Goal: Book appointment/travel/reservation

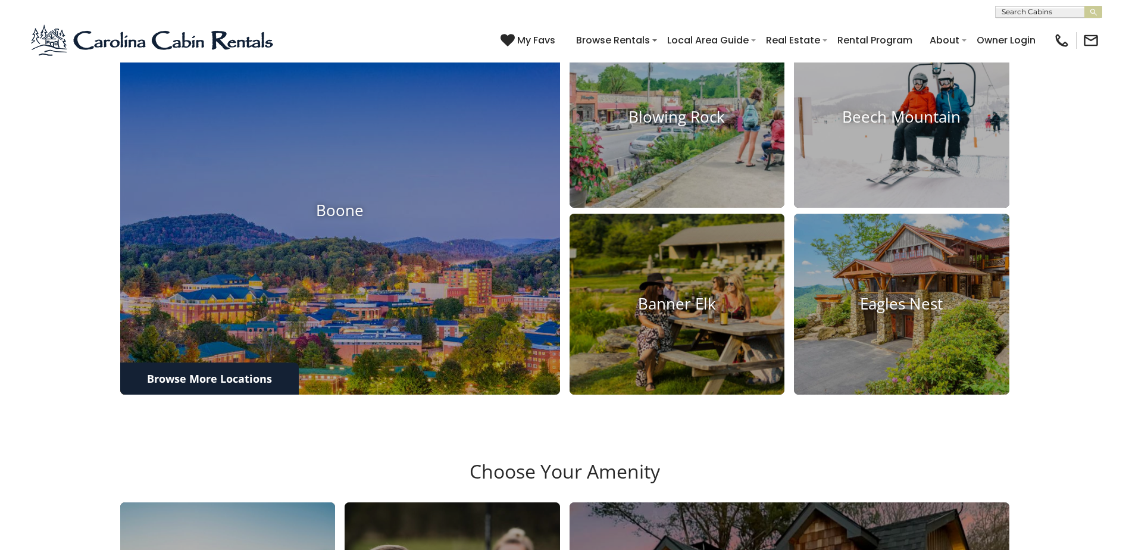
scroll to position [535, 0]
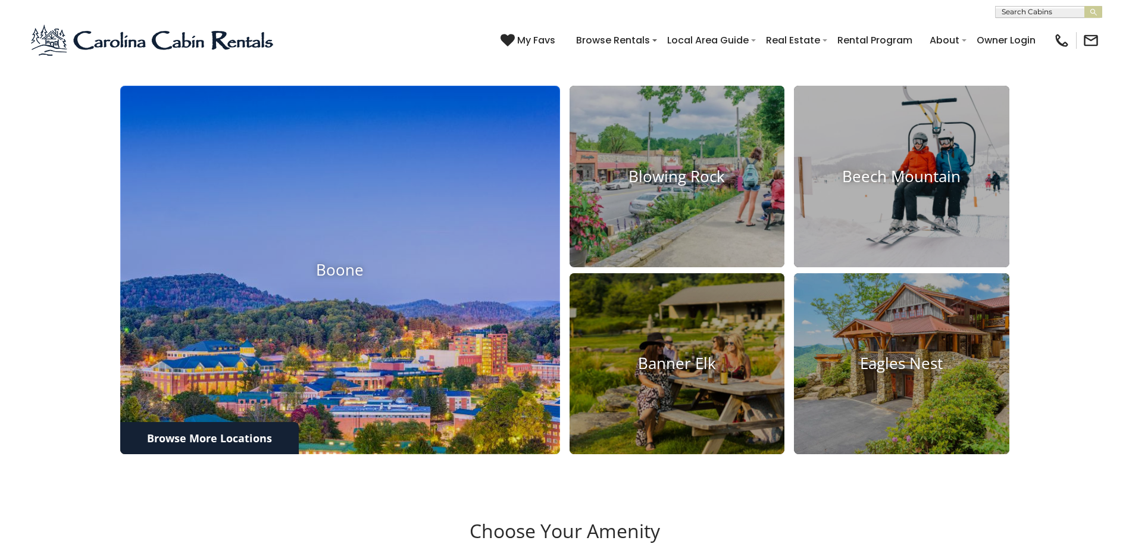
click at [267, 240] on img at bounding box center [340, 269] width 484 height 405
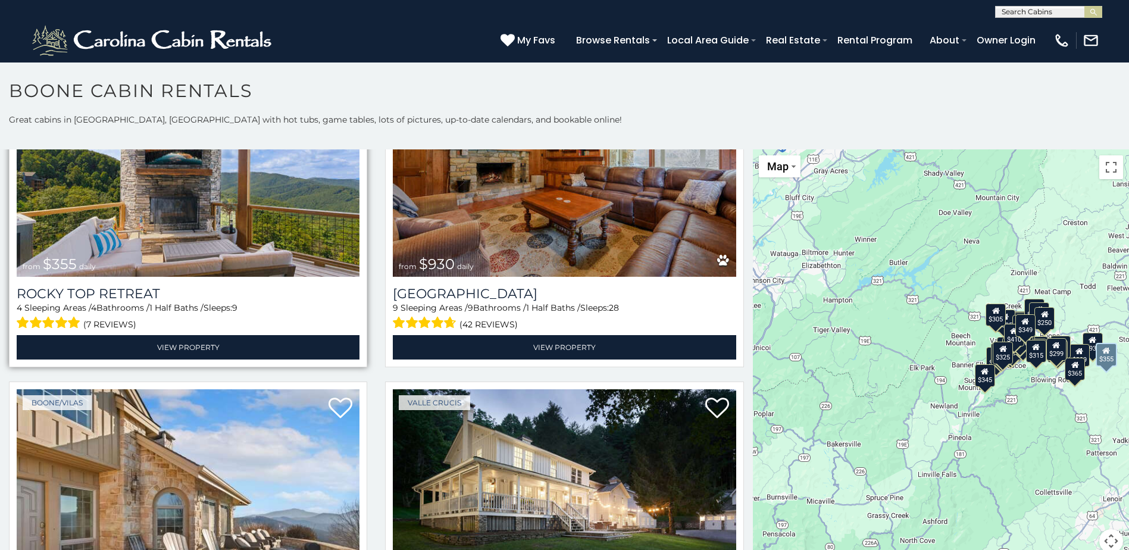
scroll to position [833, 0]
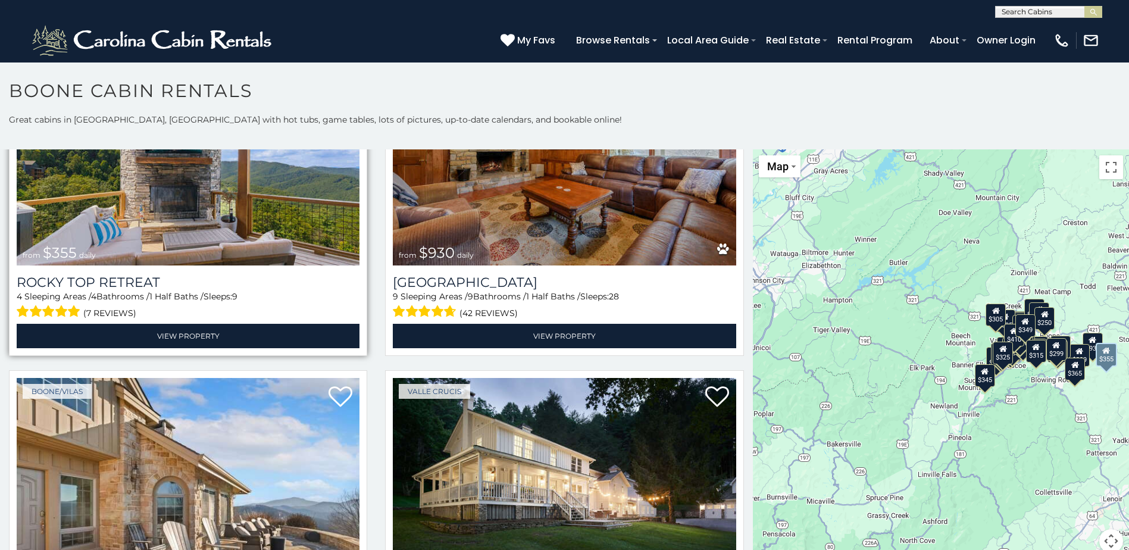
click at [195, 177] on img at bounding box center [188, 151] width 343 height 230
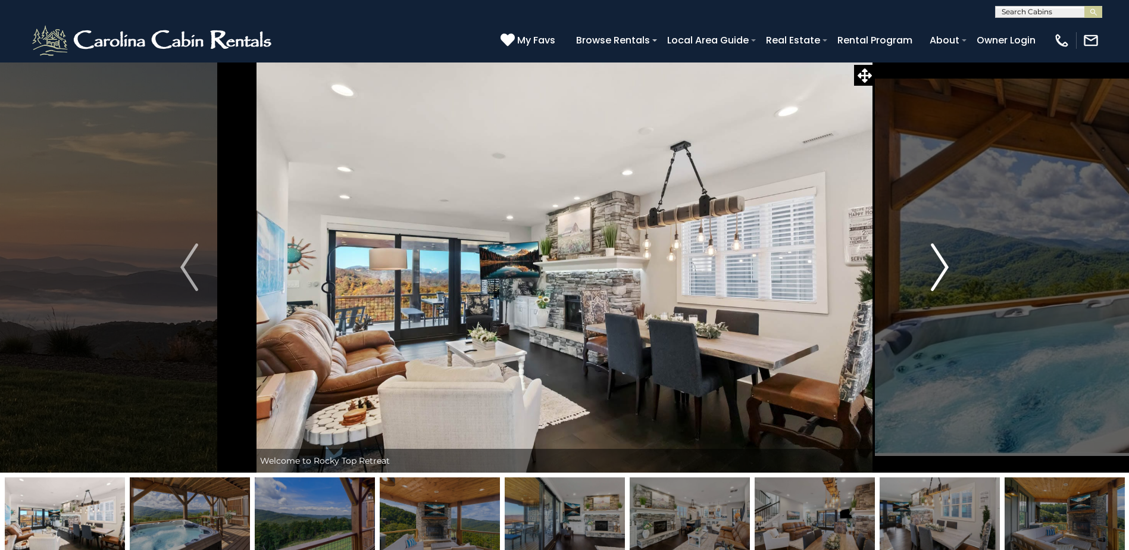
click at [944, 257] on img "Next" at bounding box center [939, 267] width 18 height 48
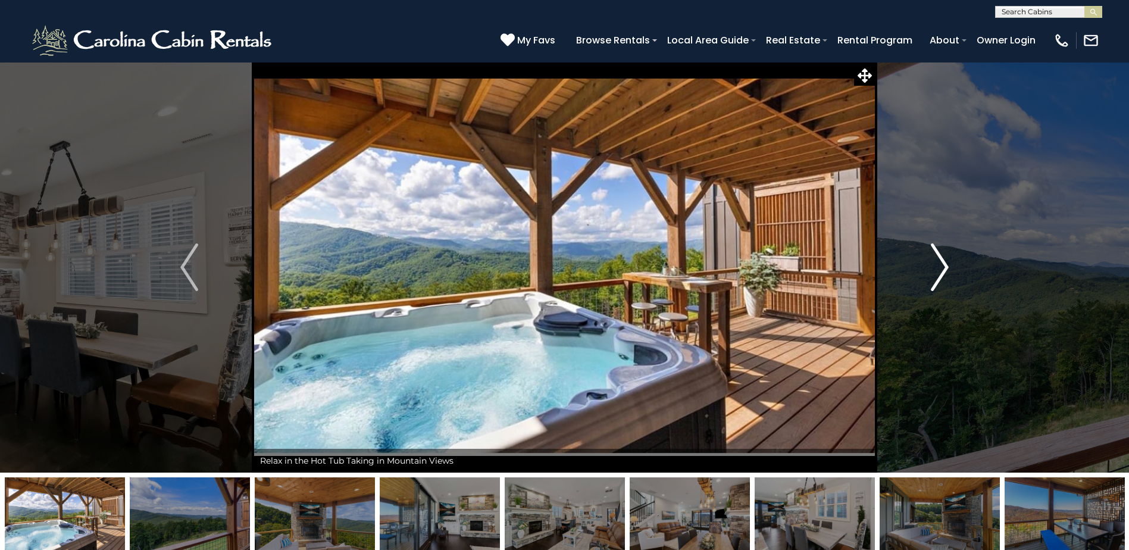
click at [943, 266] on img "Next" at bounding box center [939, 267] width 18 height 48
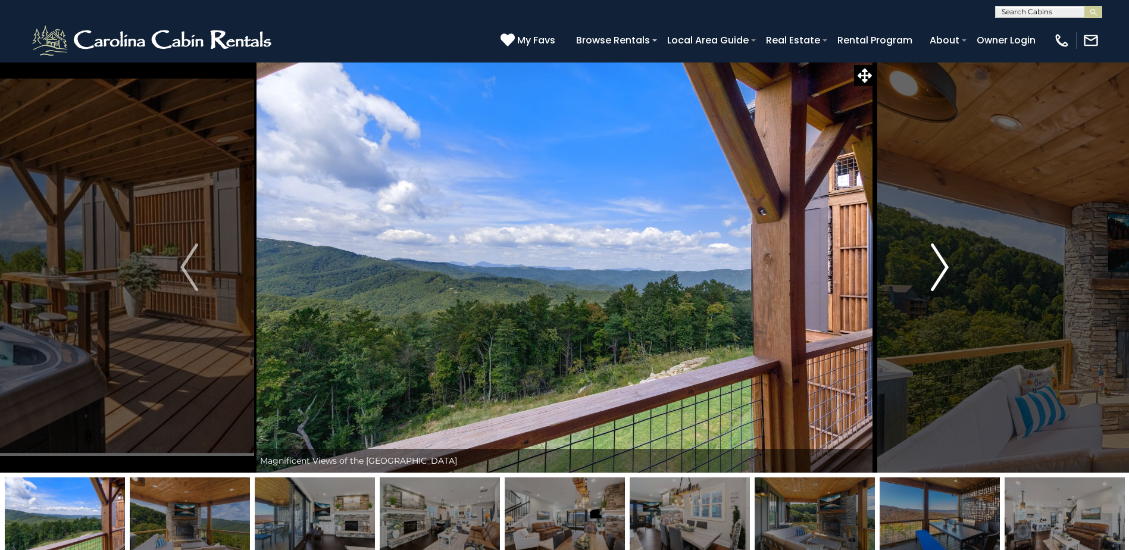
click at [943, 266] on img "Next" at bounding box center [939, 267] width 18 height 48
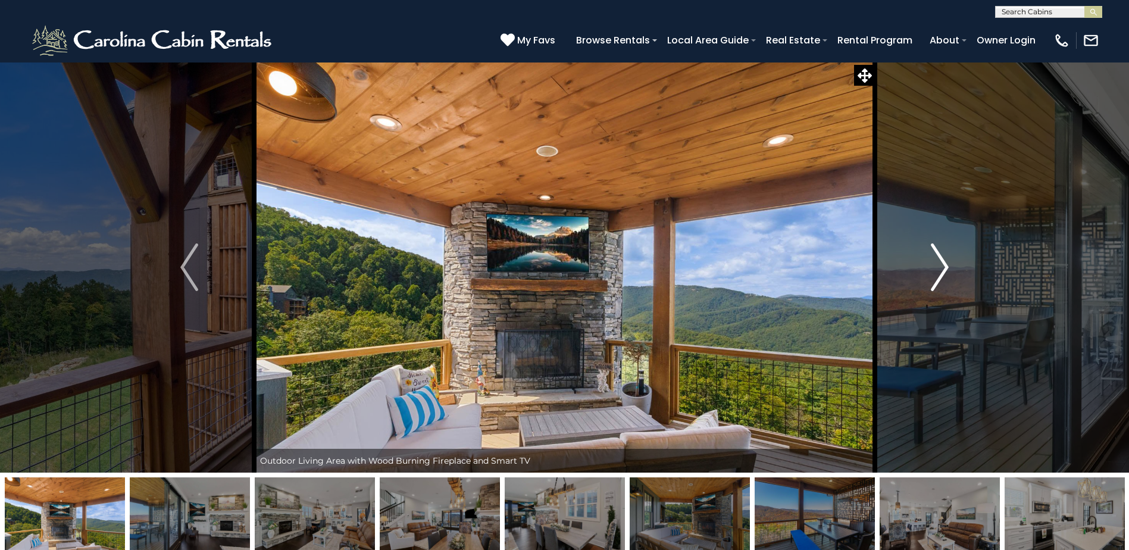
click at [943, 266] on img "Next" at bounding box center [939, 267] width 18 height 48
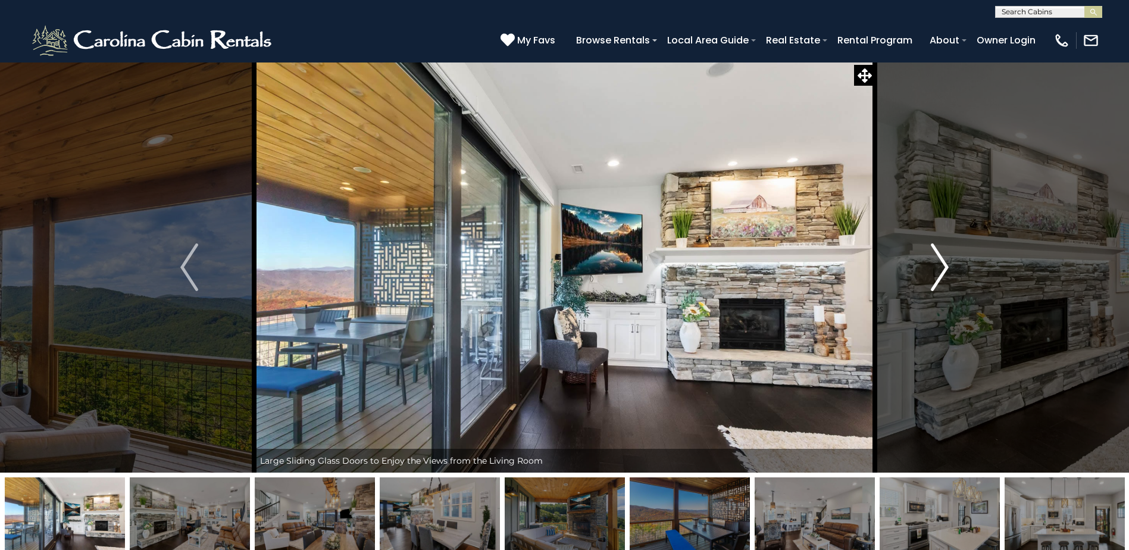
click at [943, 266] on img "Next" at bounding box center [939, 267] width 18 height 48
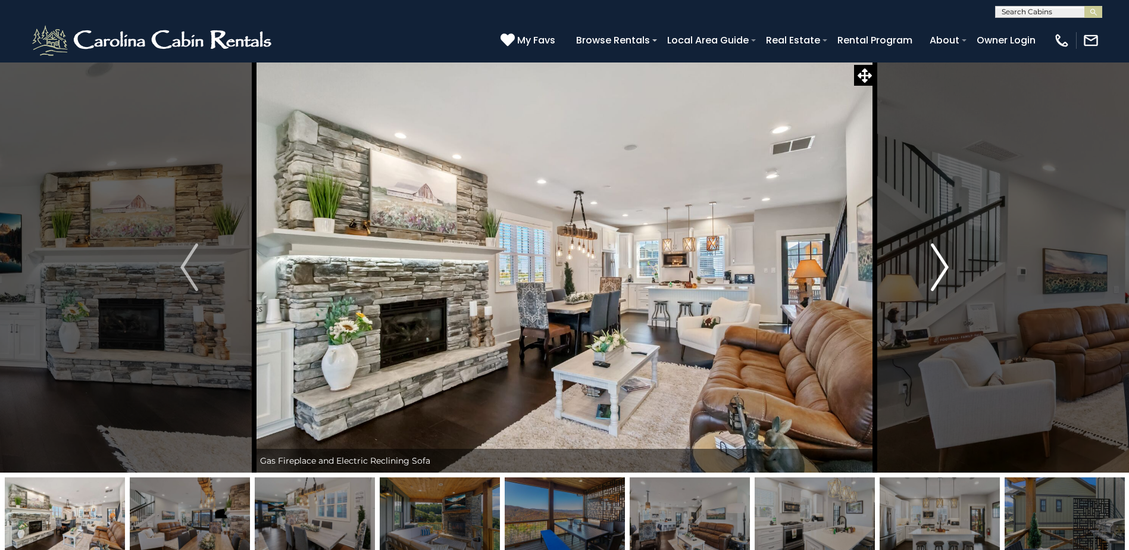
click at [943, 266] on img "Next" at bounding box center [939, 267] width 18 height 48
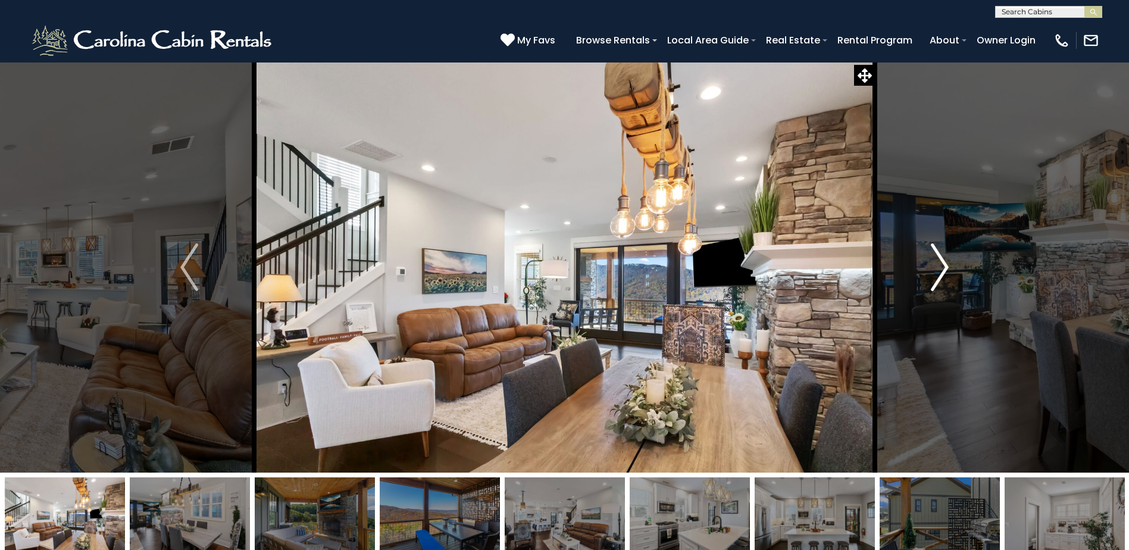
click at [943, 266] on img "Next" at bounding box center [939, 267] width 18 height 48
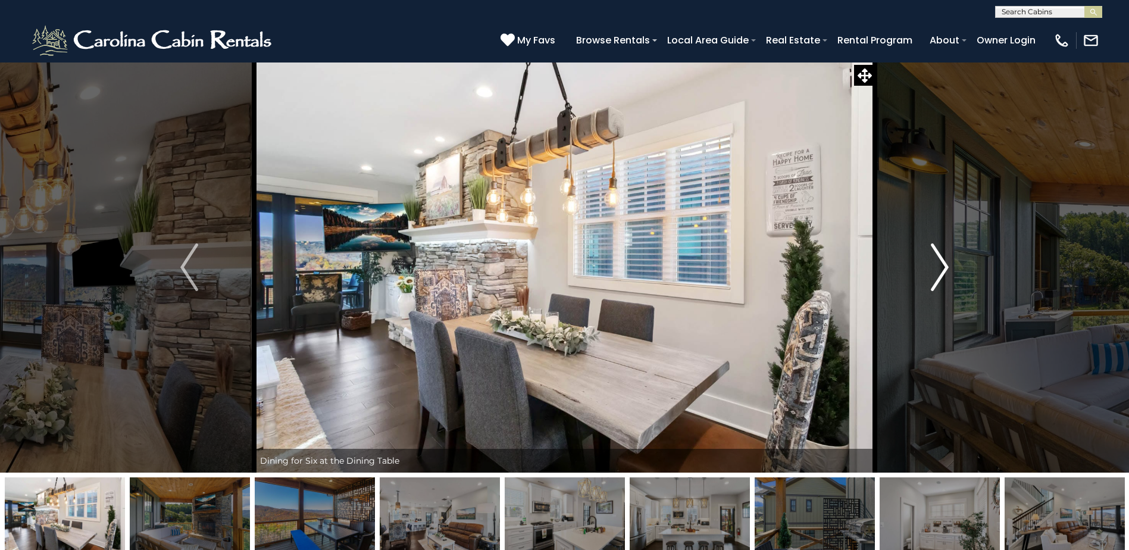
click at [943, 266] on img "Next" at bounding box center [939, 267] width 18 height 48
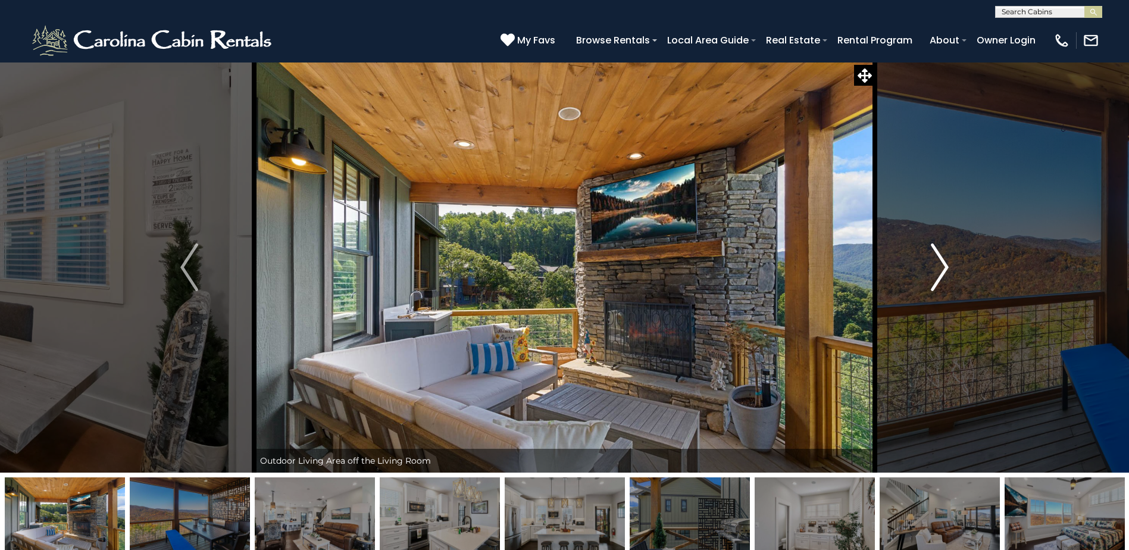
click at [943, 266] on img "Next" at bounding box center [939, 267] width 18 height 48
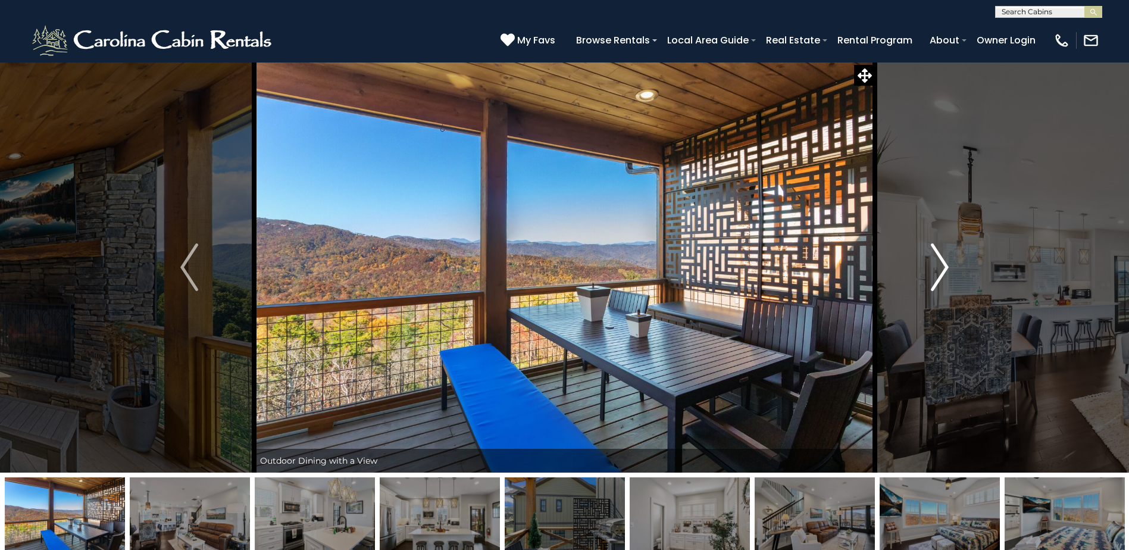
click at [943, 266] on img "Next" at bounding box center [939, 267] width 18 height 48
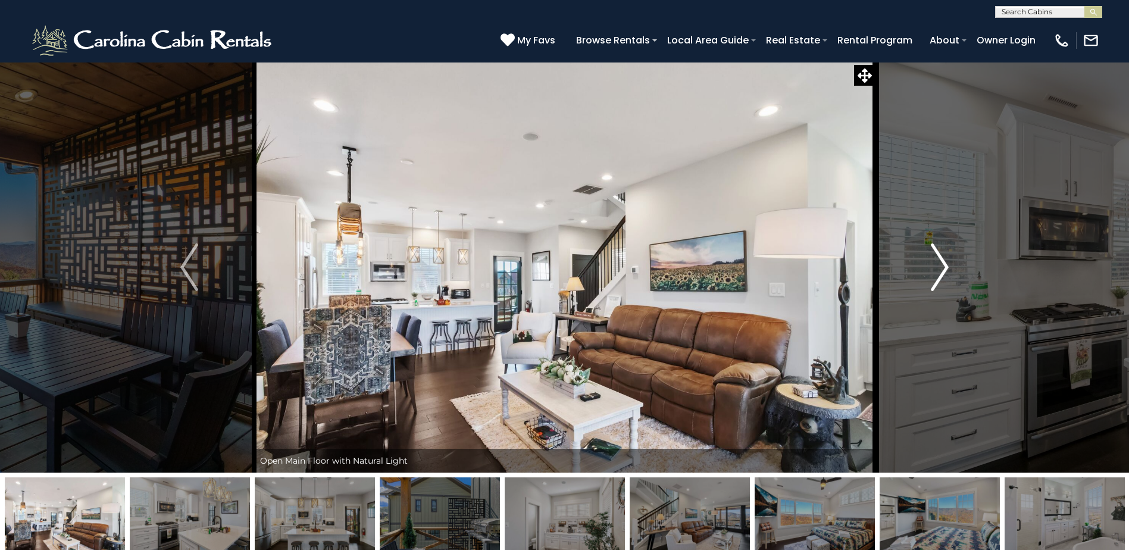
click at [943, 266] on img "Next" at bounding box center [939, 267] width 18 height 48
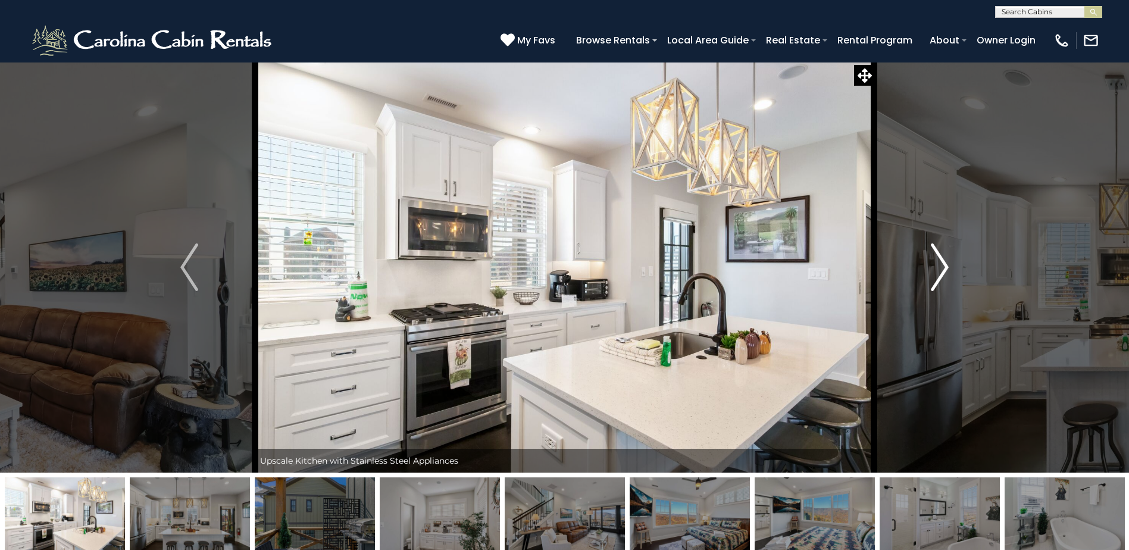
click at [943, 266] on img "Next" at bounding box center [939, 267] width 18 height 48
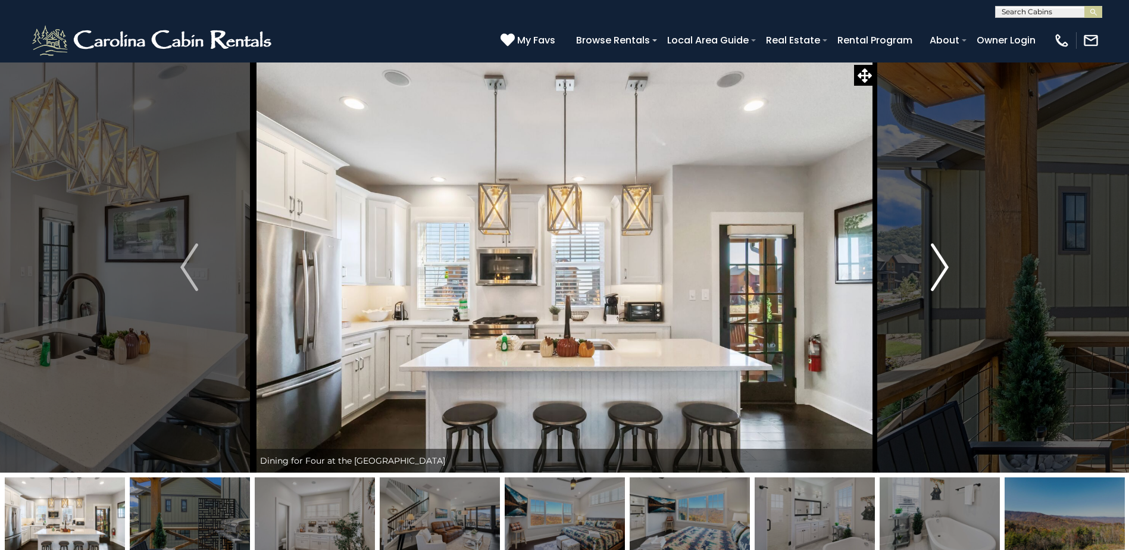
click at [943, 266] on img "Next" at bounding box center [939, 267] width 18 height 48
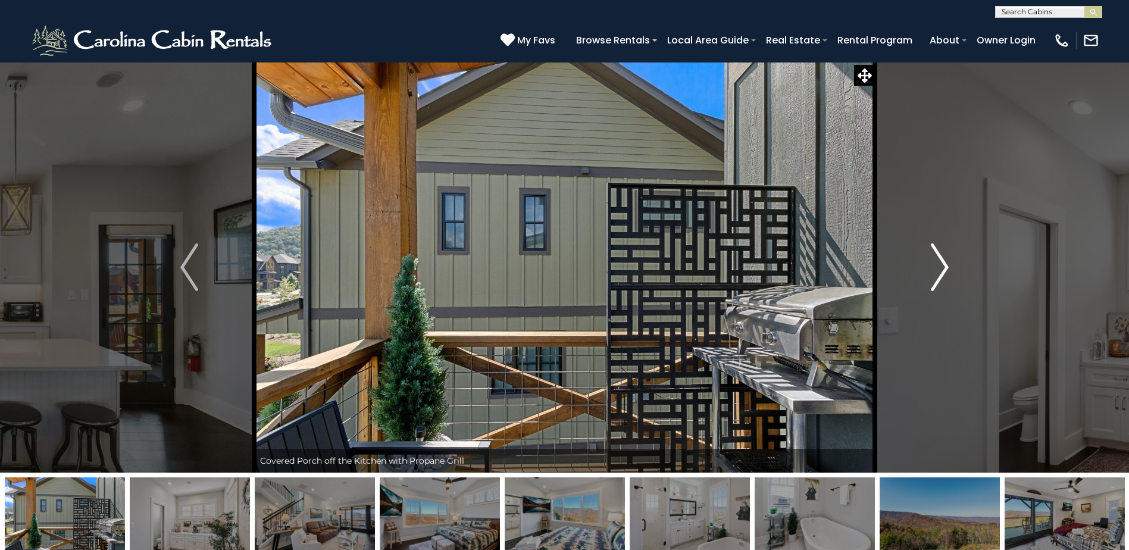
click at [943, 266] on img "Next" at bounding box center [939, 267] width 18 height 48
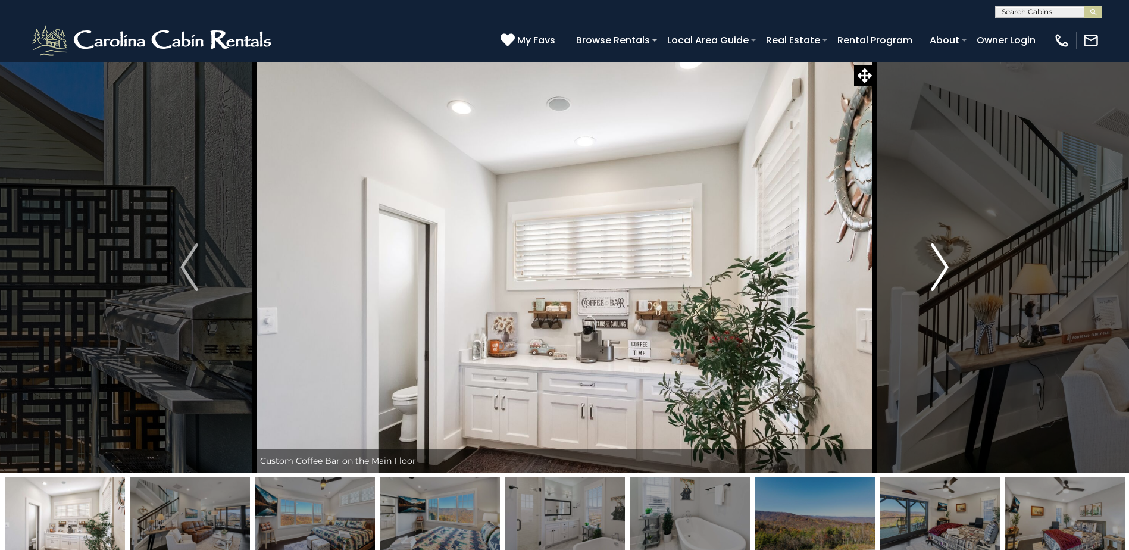
click at [943, 266] on img "Next" at bounding box center [939, 267] width 18 height 48
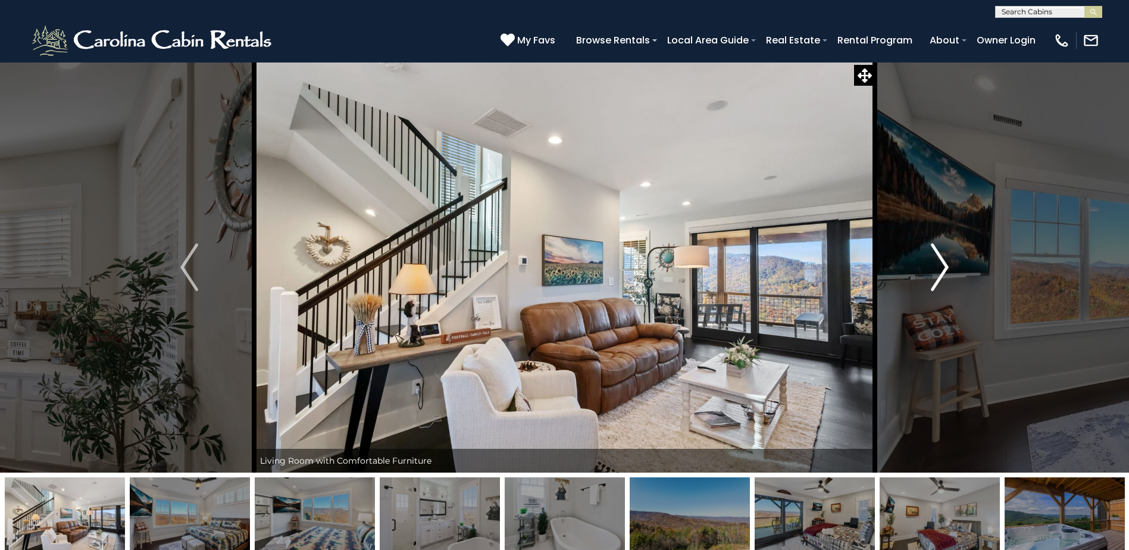
click at [943, 266] on img "Next" at bounding box center [939, 267] width 18 height 48
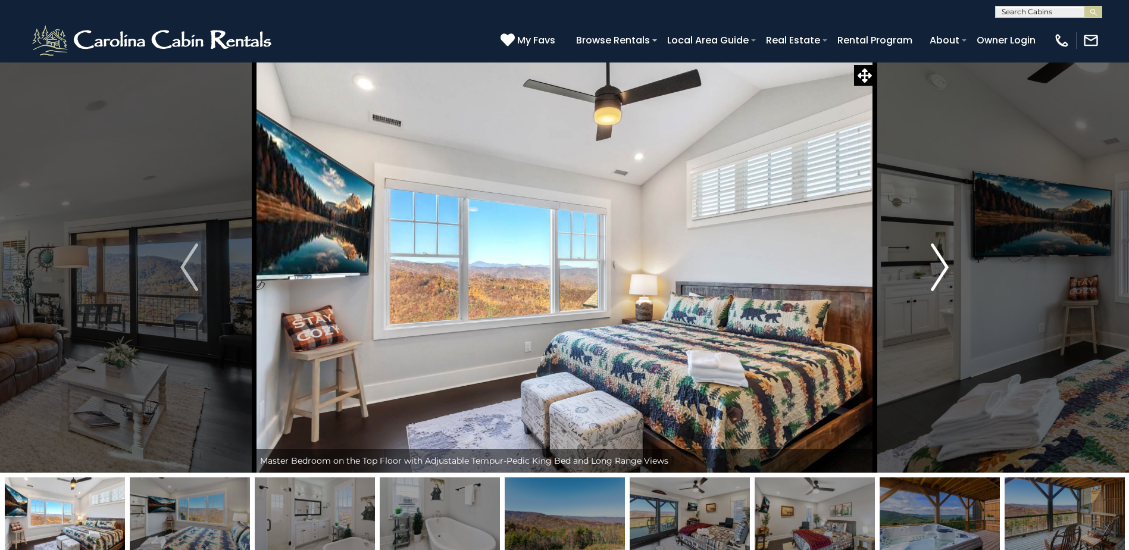
click at [943, 266] on img "Next" at bounding box center [939, 267] width 18 height 48
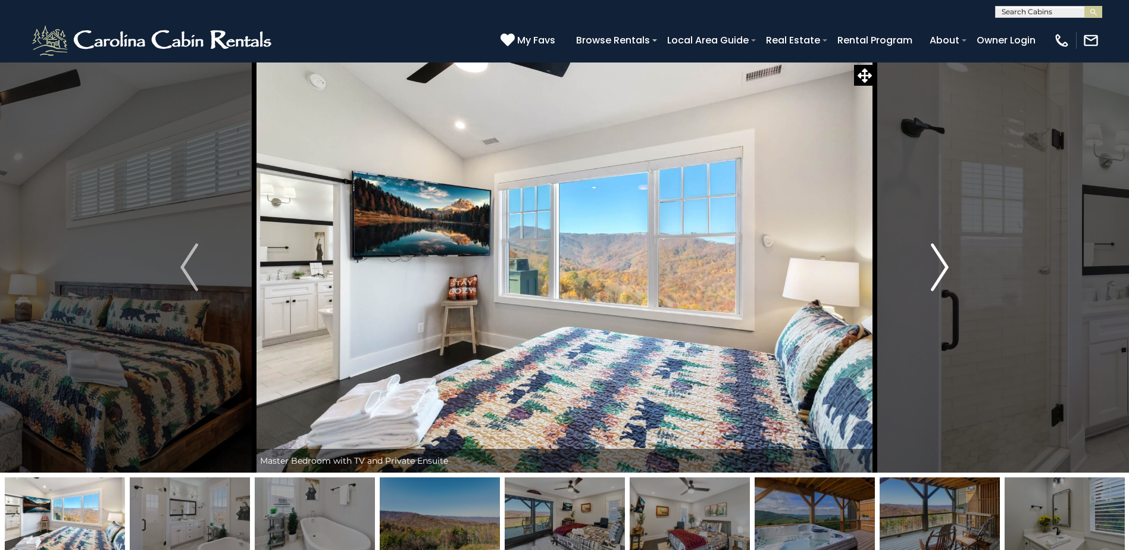
click at [943, 266] on img "Next" at bounding box center [939, 267] width 18 height 48
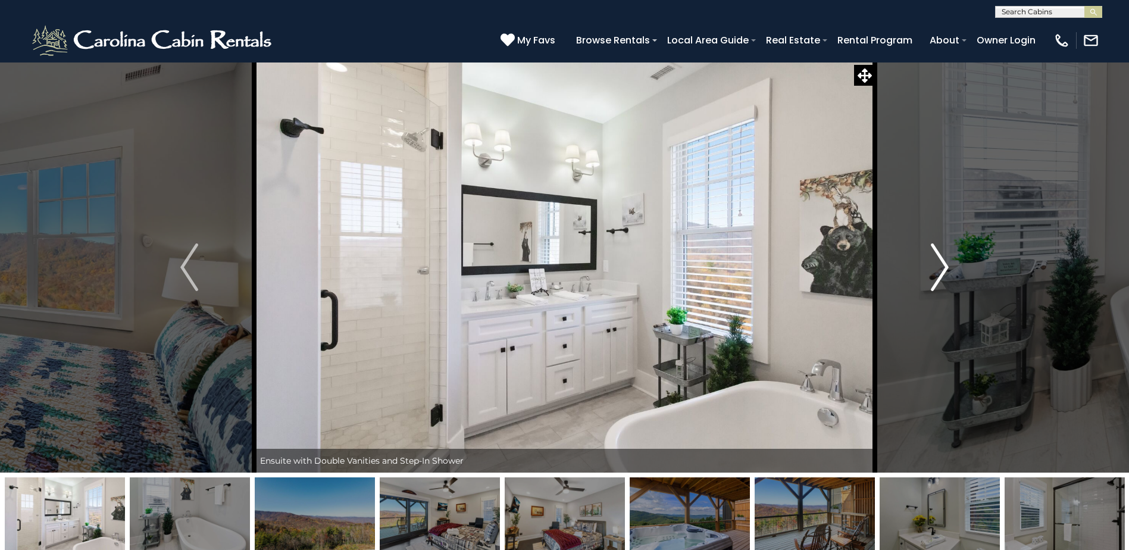
click at [943, 266] on img "Next" at bounding box center [939, 267] width 18 height 48
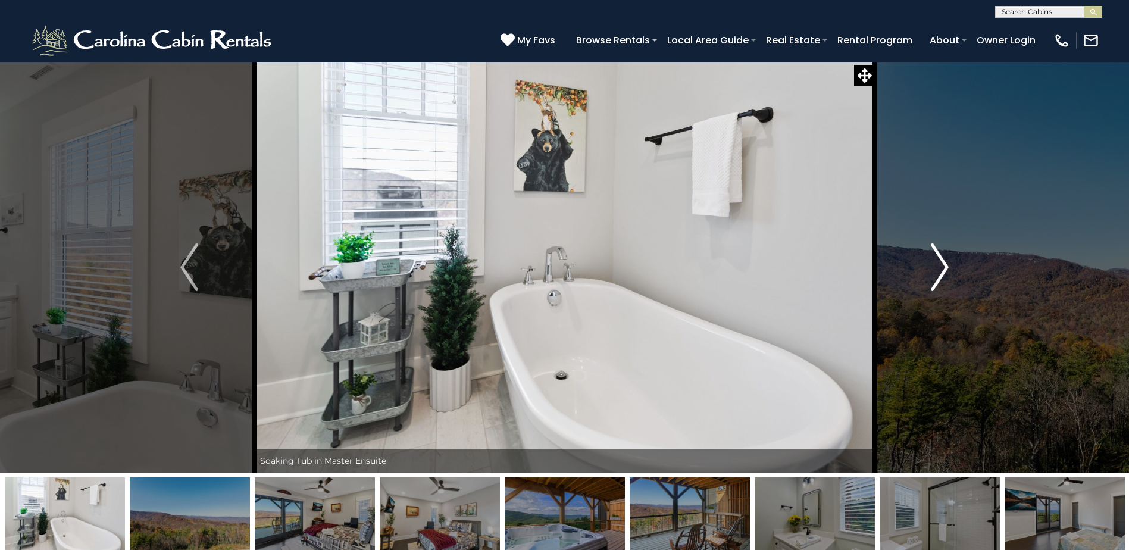
click at [943, 266] on img "Next" at bounding box center [939, 267] width 18 height 48
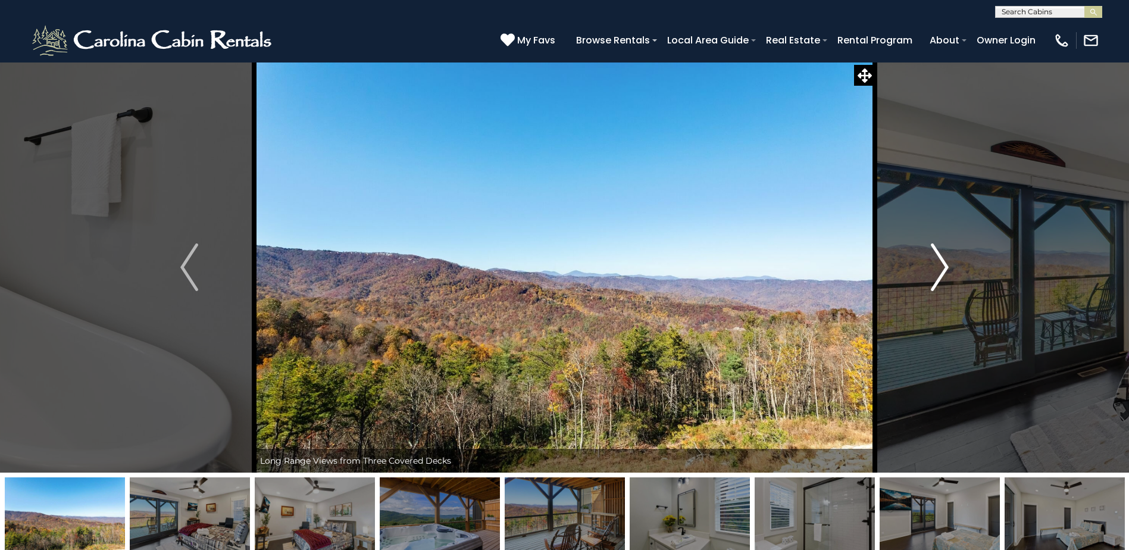
click at [943, 266] on img "Next" at bounding box center [939, 267] width 18 height 48
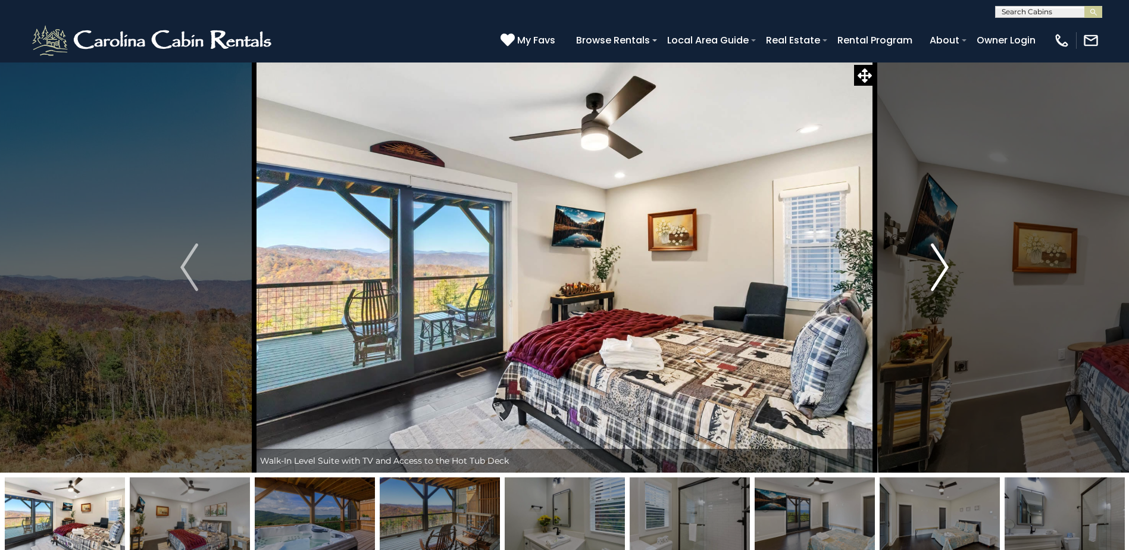
click at [943, 266] on img "Next" at bounding box center [939, 267] width 18 height 48
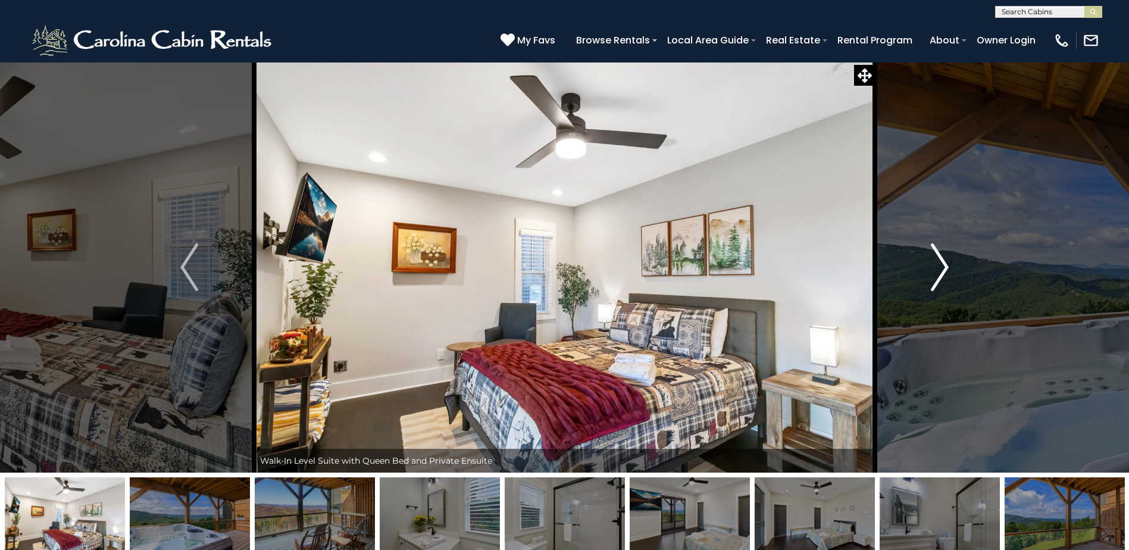
click at [943, 266] on img "Next" at bounding box center [939, 267] width 18 height 48
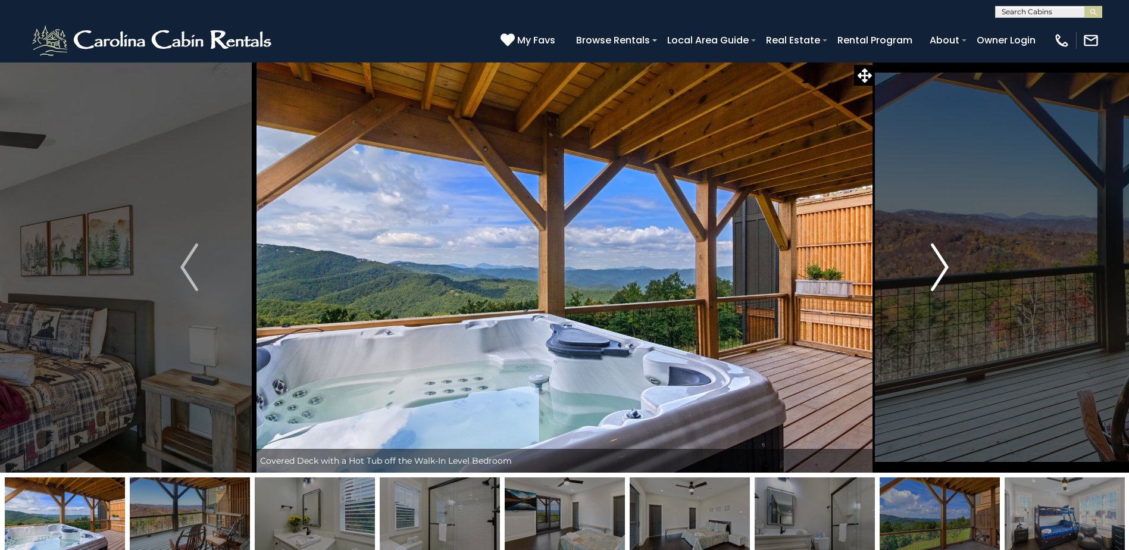
click at [943, 266] on img "Next" at bounding box center [939, 267] width 18 height 48
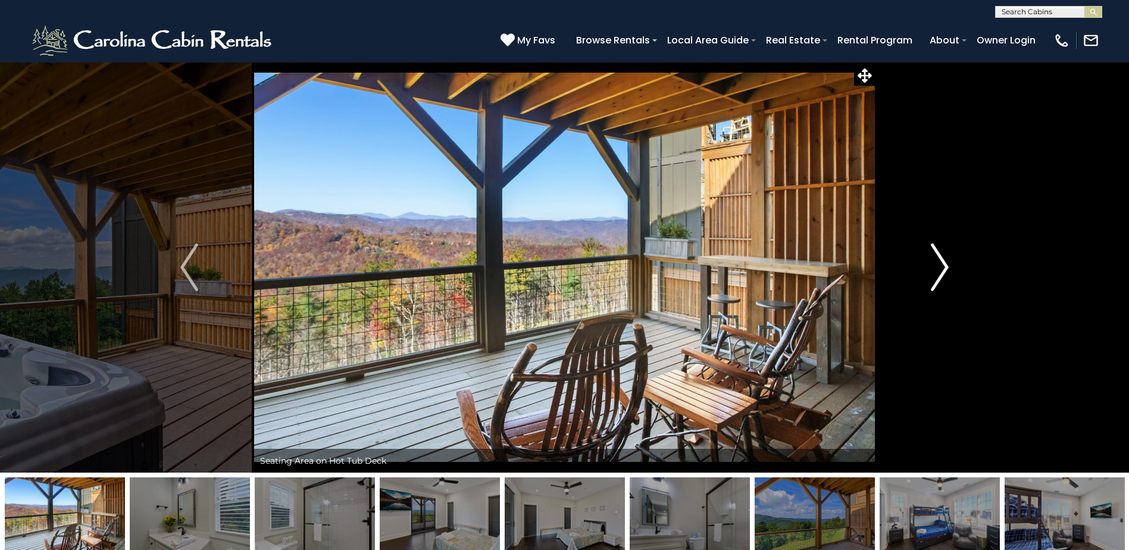
click at [943, 266] on img "Next" at bounding box center [939, 267] width 18 height 48
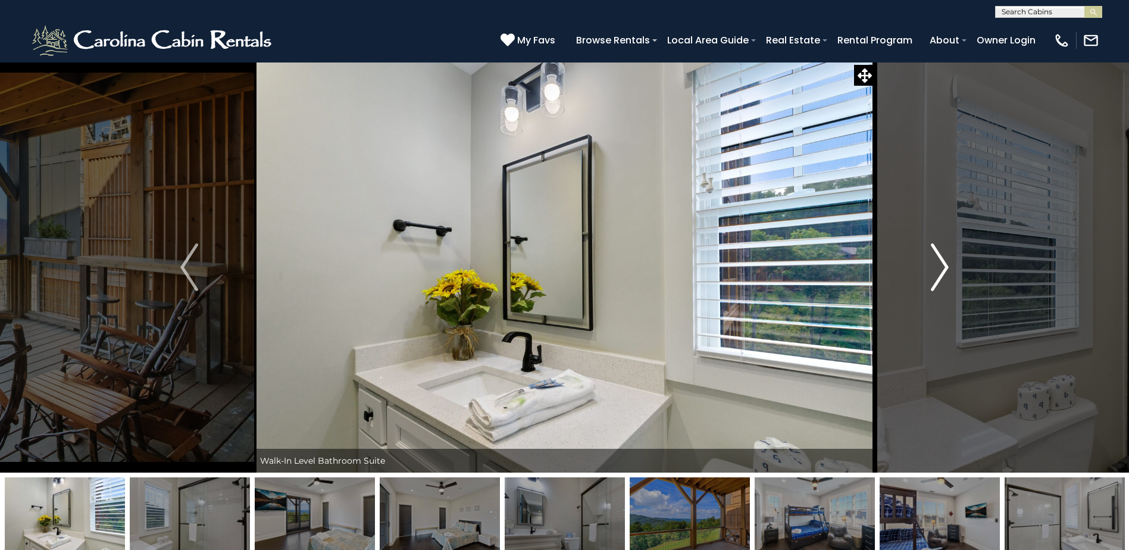
click at [943, 266] on img "Next" at bounding box center [939, 267] width 18 height 48
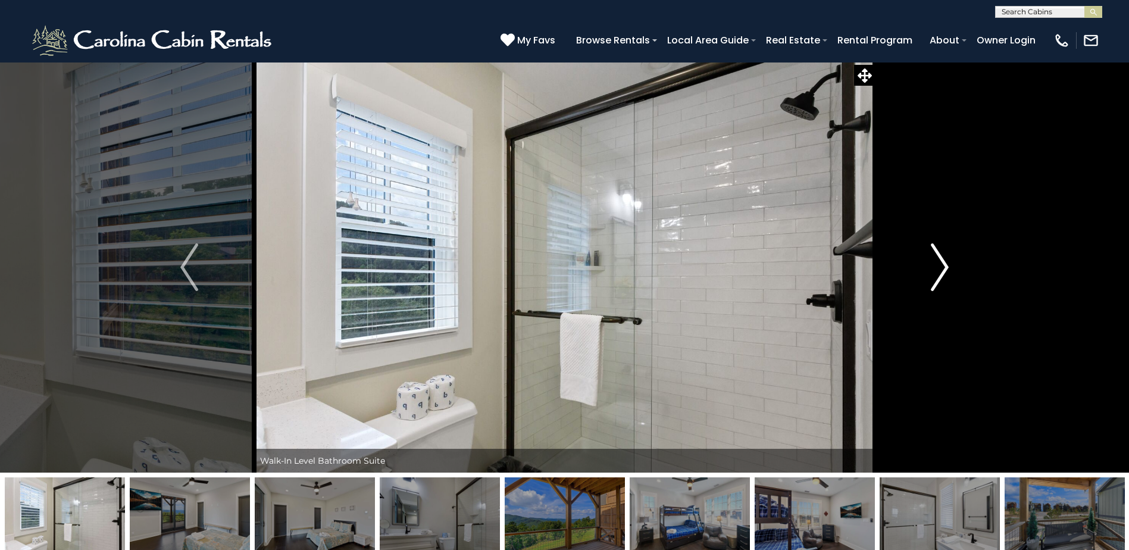
click at [943, 266] on img "Next" at bounding box center [939, 267] width 18 height 48
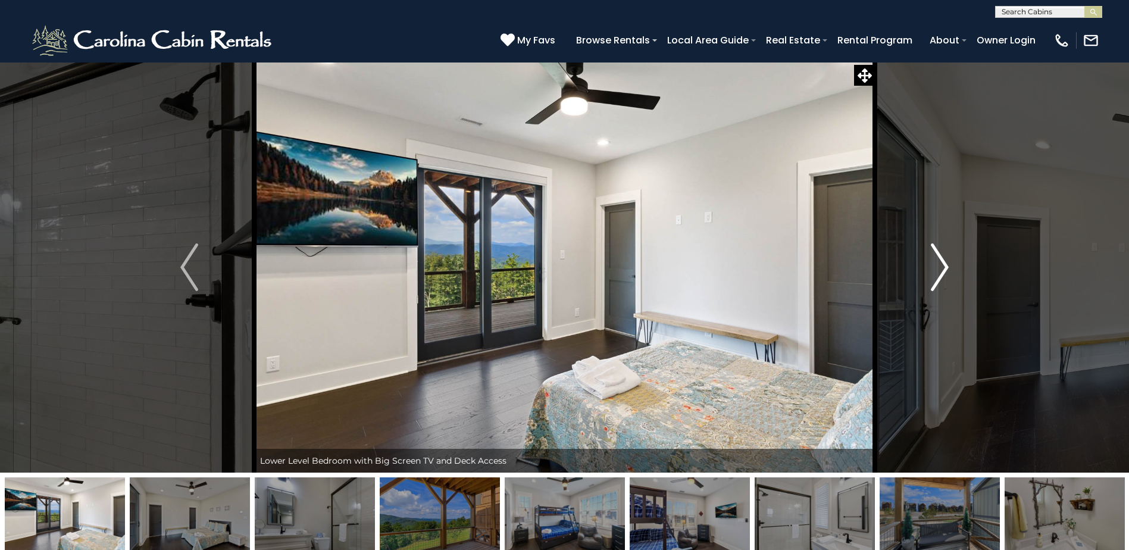
click at [943, 266] on img "Next" at bounding box center [939, 267] width 18 height 48
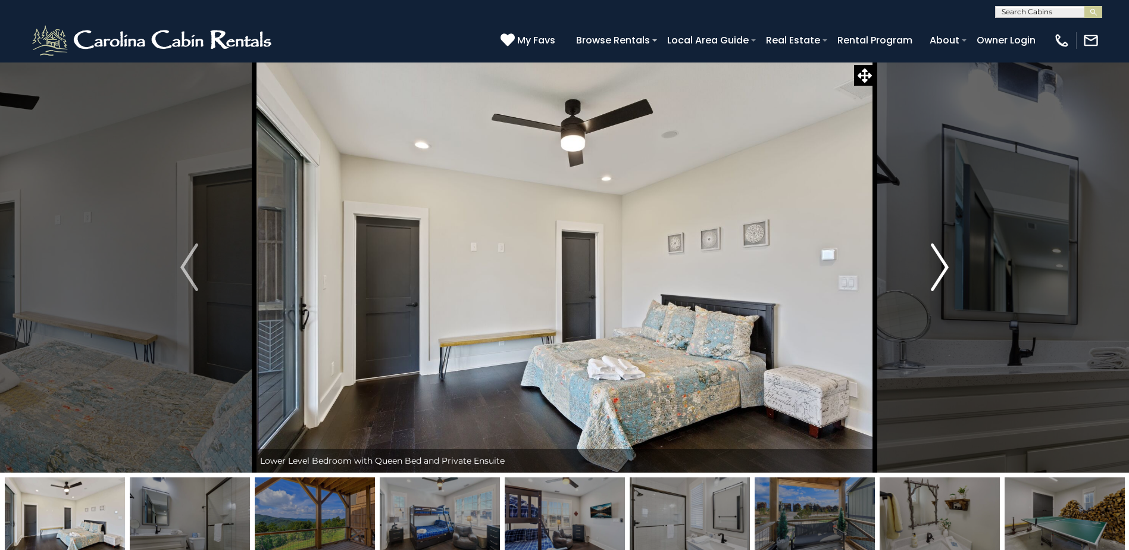
click at [943, 266] on img "Next" at bounding box center [939, 267] width 18 height 48
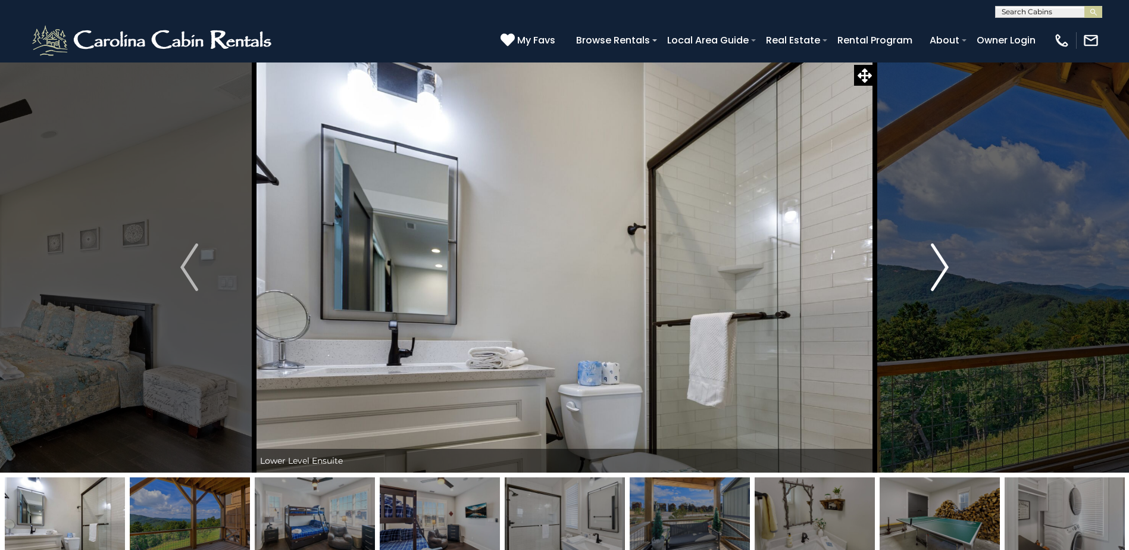
click at [943, 266] on img "Next" at bounding box center [939, 267] width 18 height 48
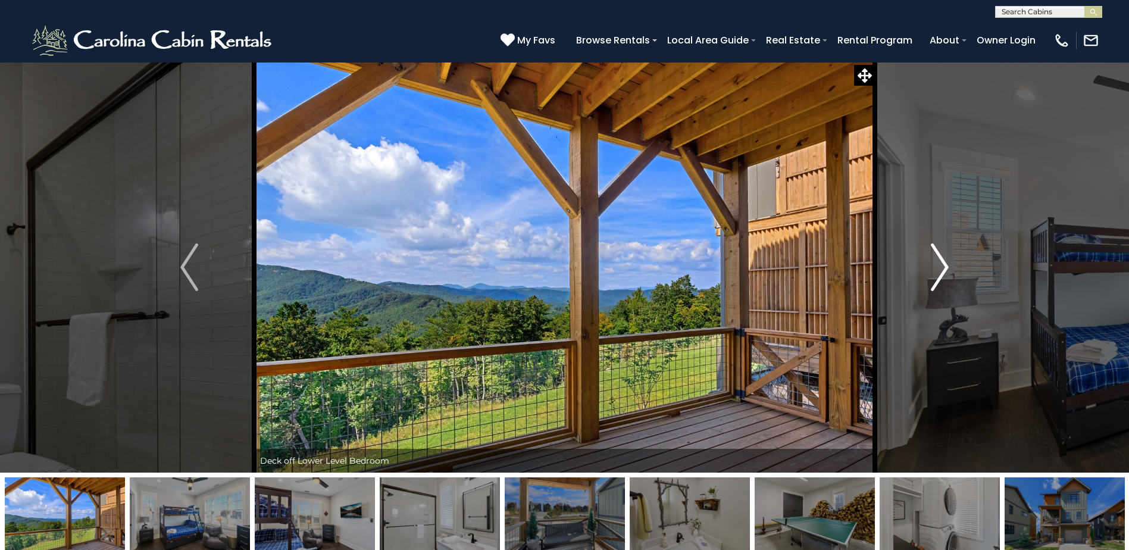
click at [943, 266] on img "Next" at bounding box center [939, 267] width 18 height 48
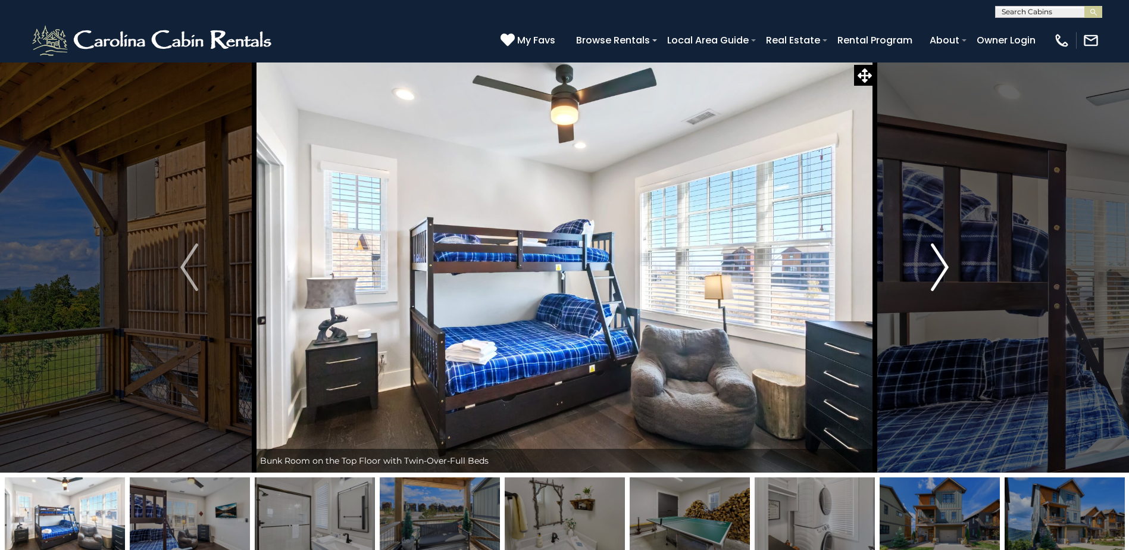
click at [943, 266] on img "Next" at bounding box center [939, 267] width 18 height 48
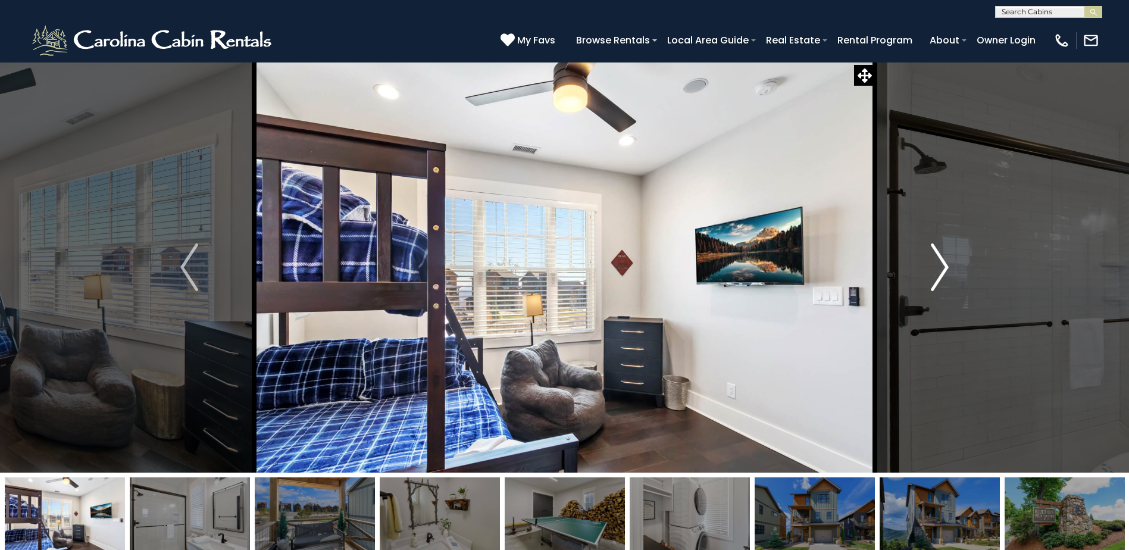
click at [943, 266] on img "Next" at bounding box center [939, 267] width 18 height 48
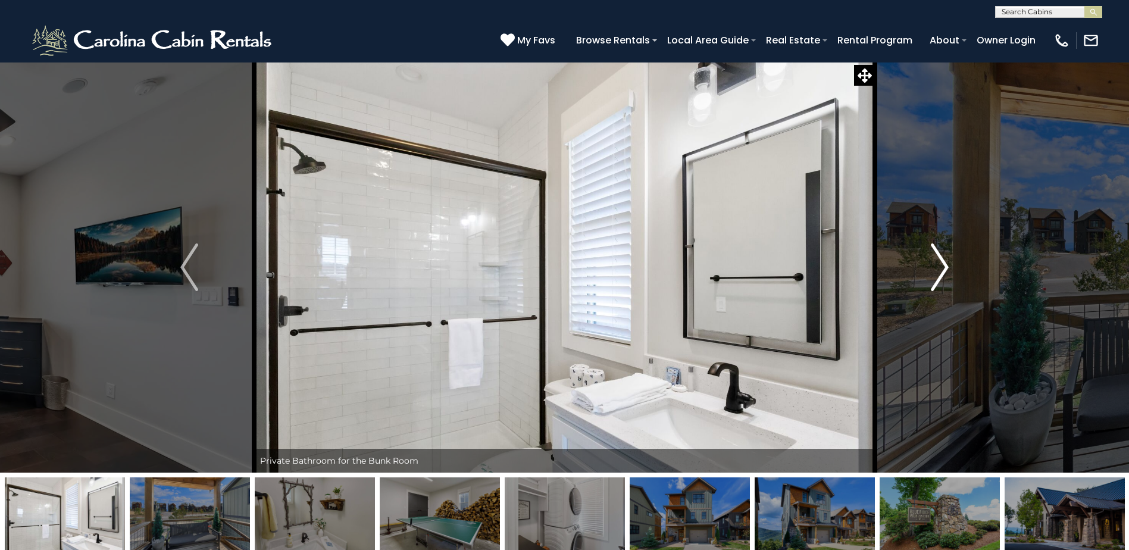
click at [943, 266] on img "Next" at bounding box center [939, 267] width 18 height 48
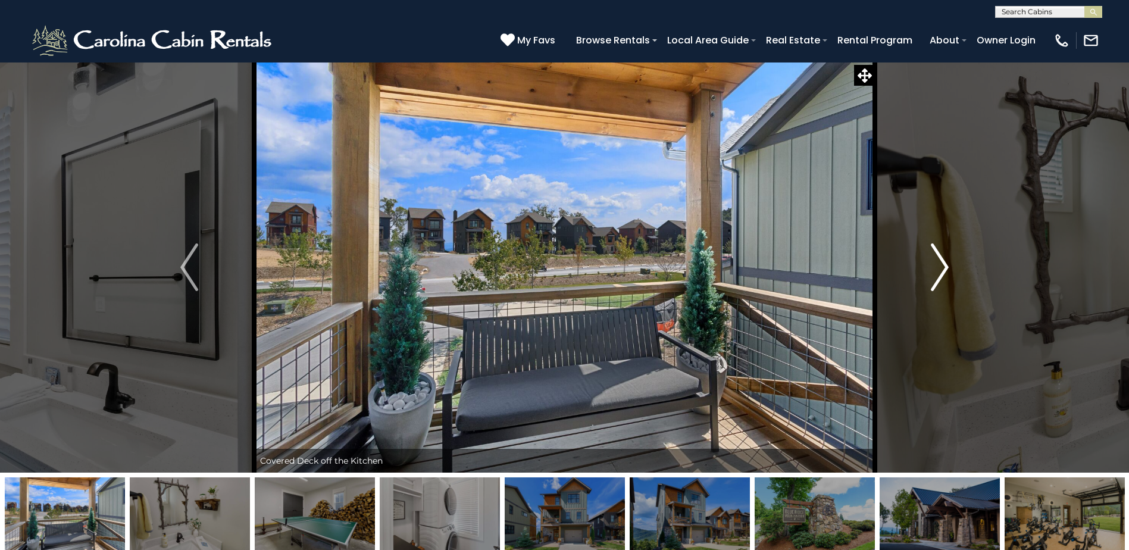
click at [943, 266] on img "Next" at bounding box center [939, 267] width 18 height 48
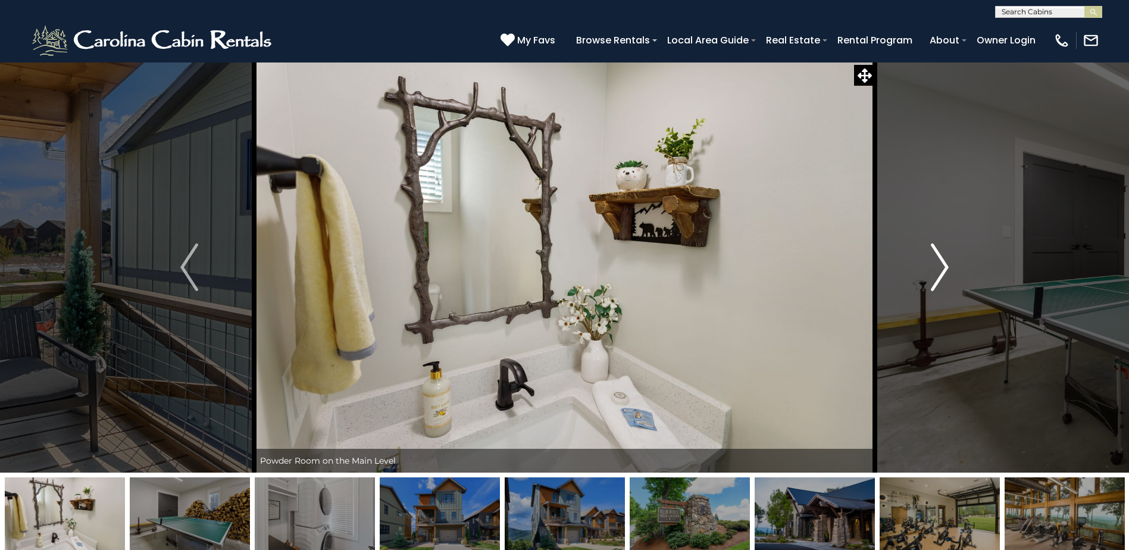
click at [943, 266] on img "Next" at bounding box center [939, 267] width 18 height 48
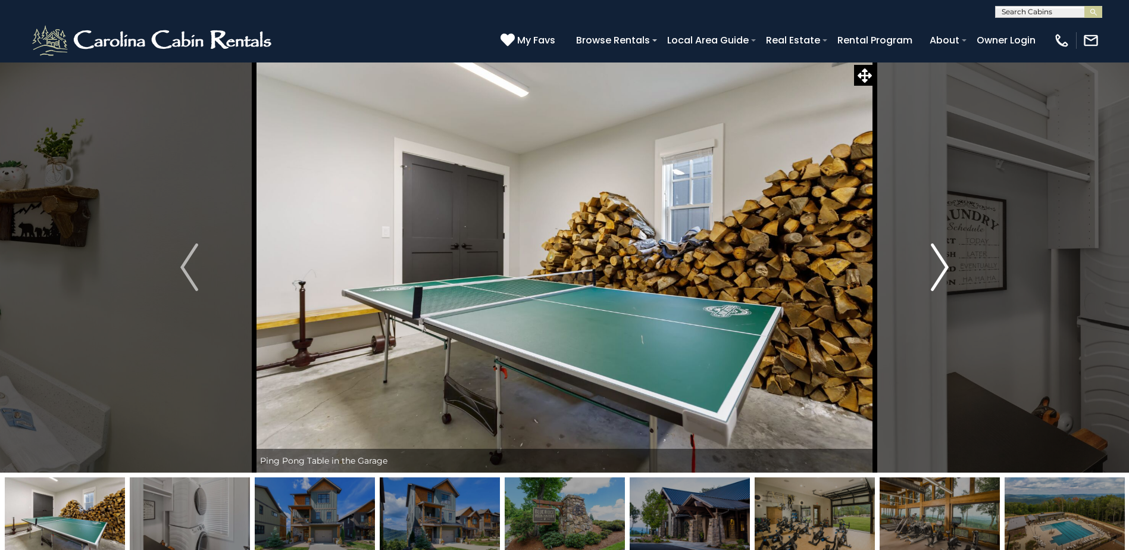
click at [943, 266] on img "Next" at bounding box center [939, 267] width 18 height 48
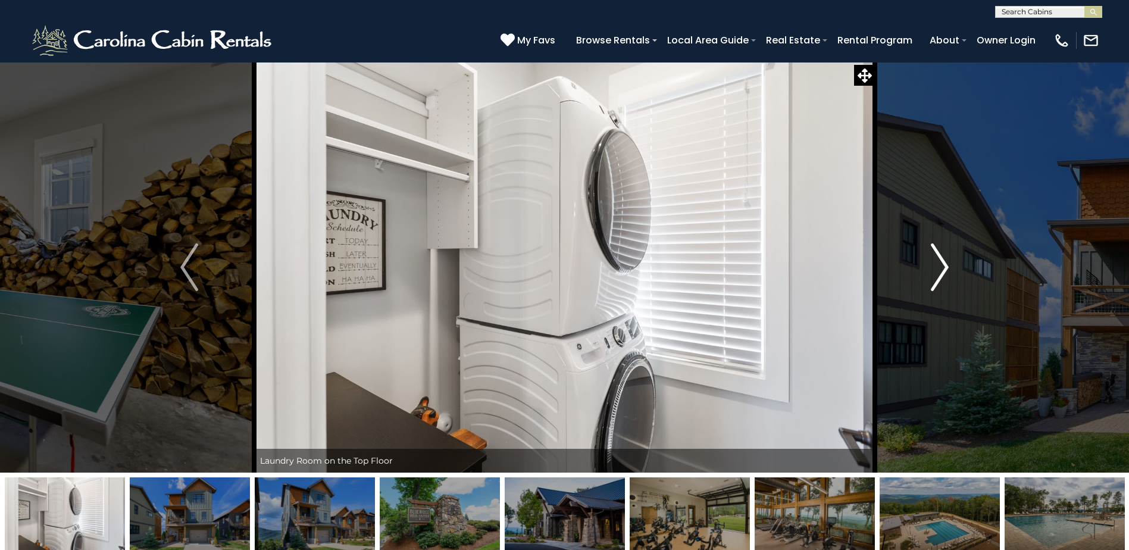
click at [943, 266] on img "Next" at bounding box center [939, 267] width 18 height 48
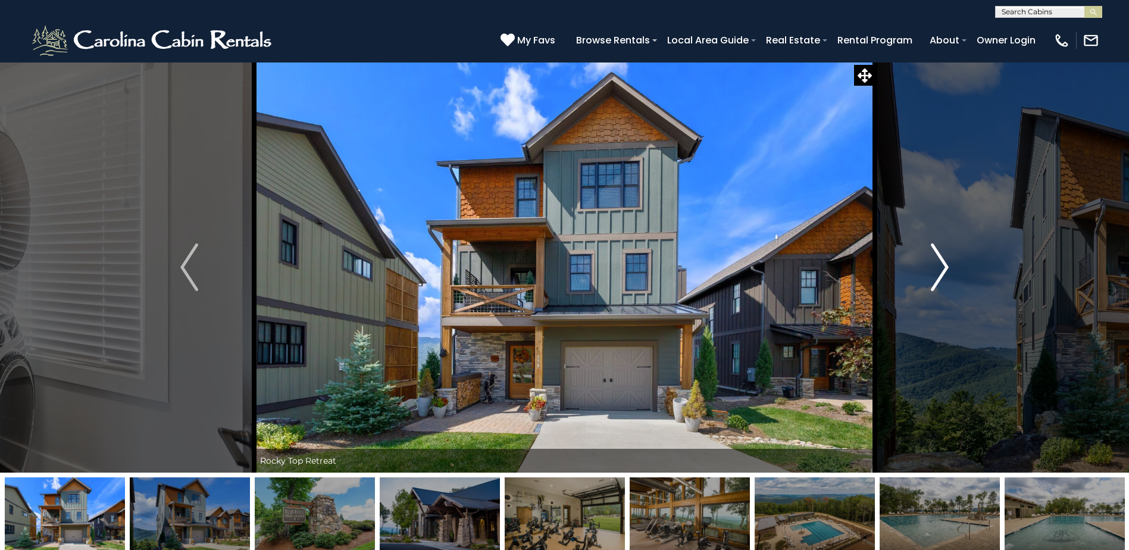
click at [943, 266] on img "Next" at bounding box center [939, 267] width 18 height 48
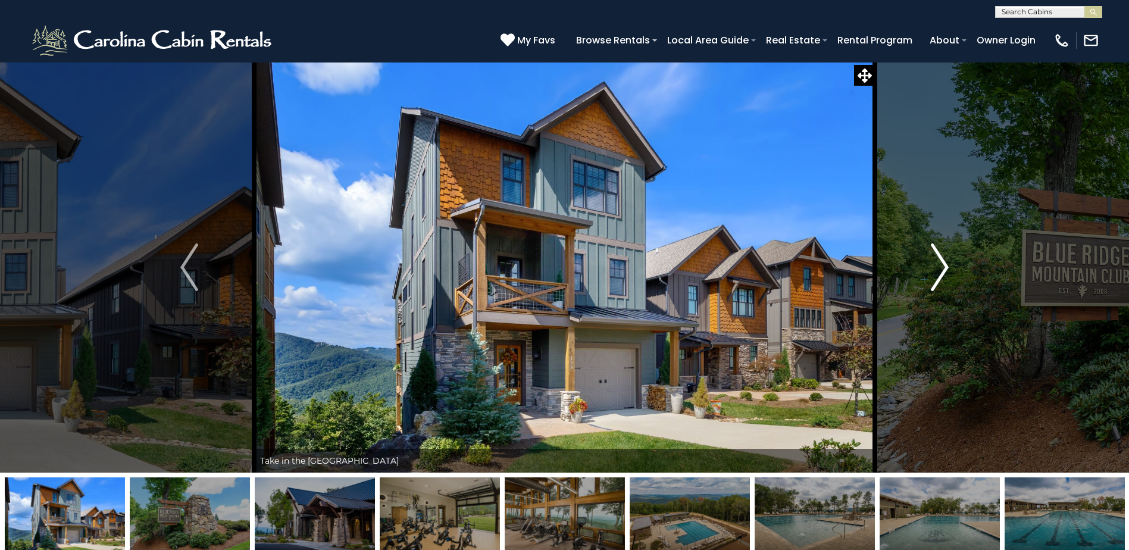
click at [943, 266] on img "Next" at bounding box center [939, 267] width 18 height 48
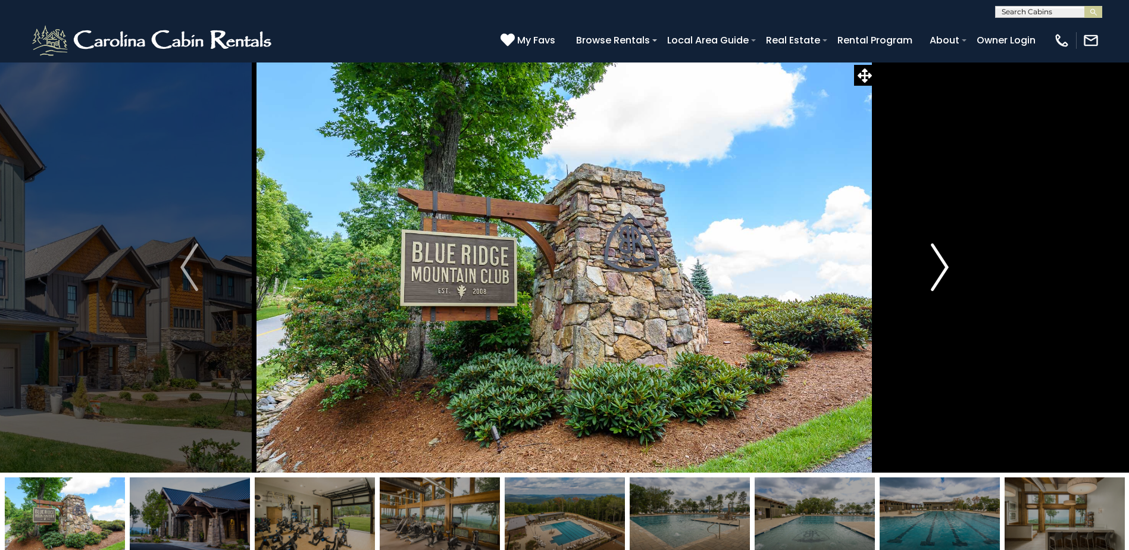
click at [943, 266] on img "Next" at bounding box center [939, 267] width 18 height 48
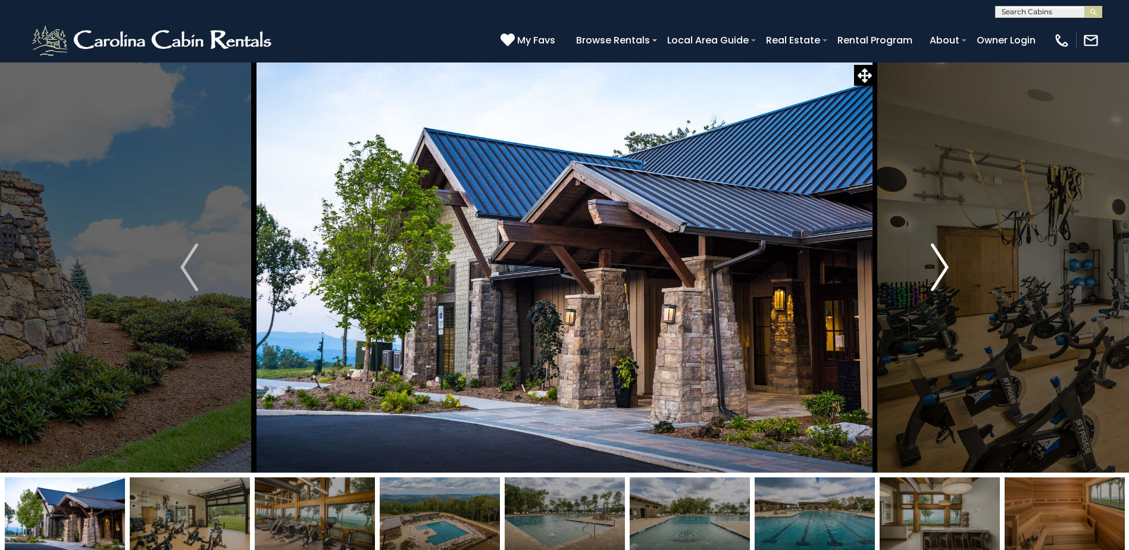
click at [943, 266] on img "Next" at bounding box center [939, 267] width 18 height 48
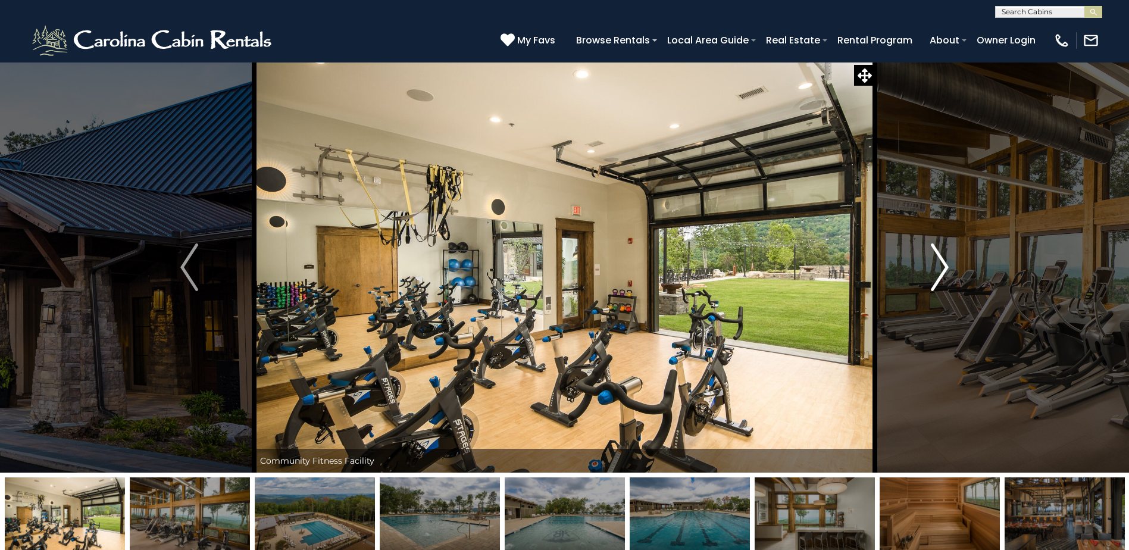
click at [943, 266] on img "Next" at bounding box center [939, 267] width 18 height 48
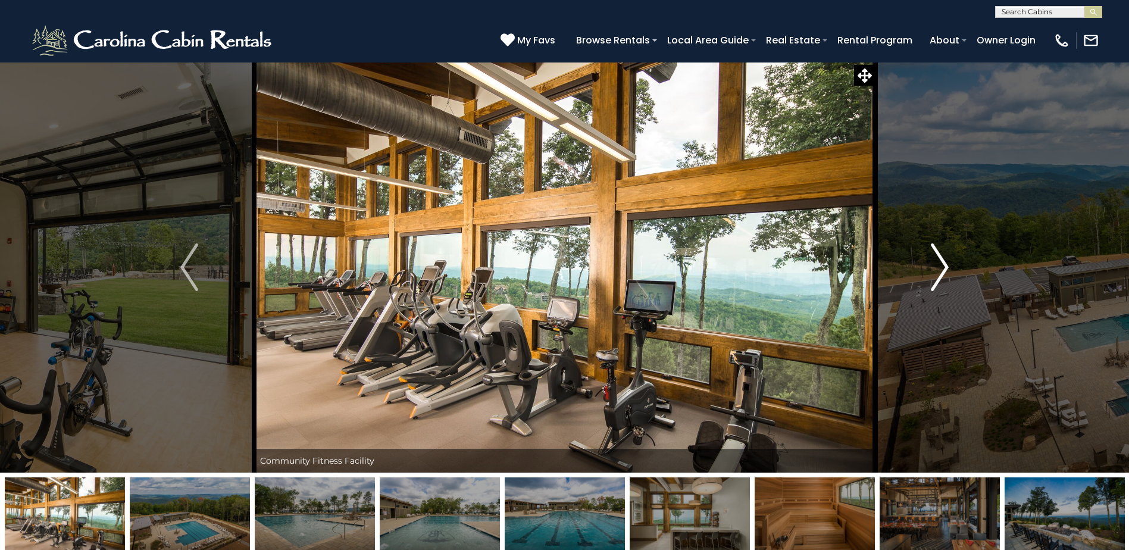
click at [943, 266] on img "Next" at bounding box center [939, 267] width 18 height 48
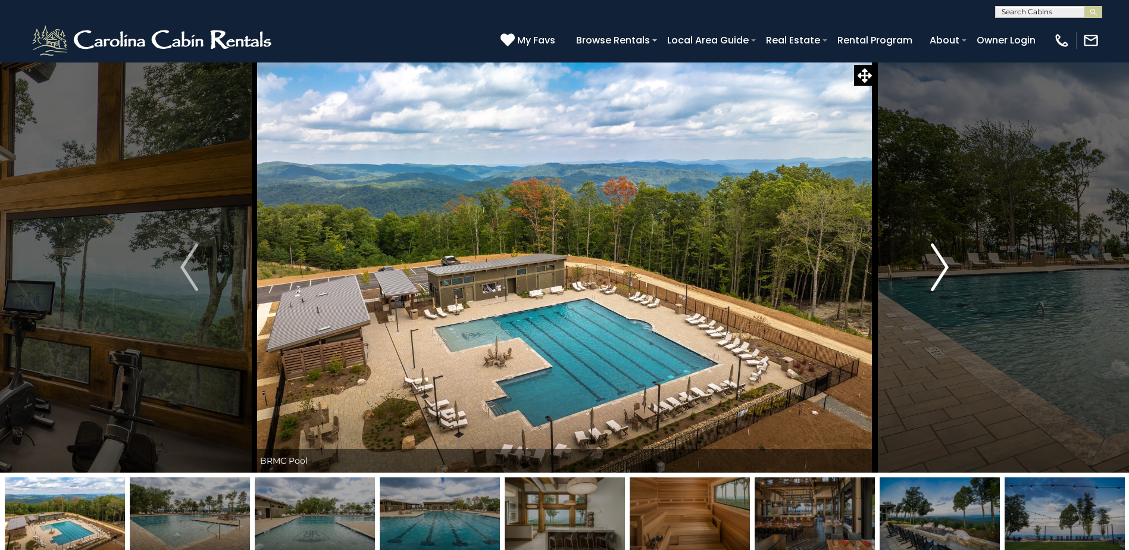
click at [943, 266] on img "Next" at bounding box center [939, 267] width 18 height 48
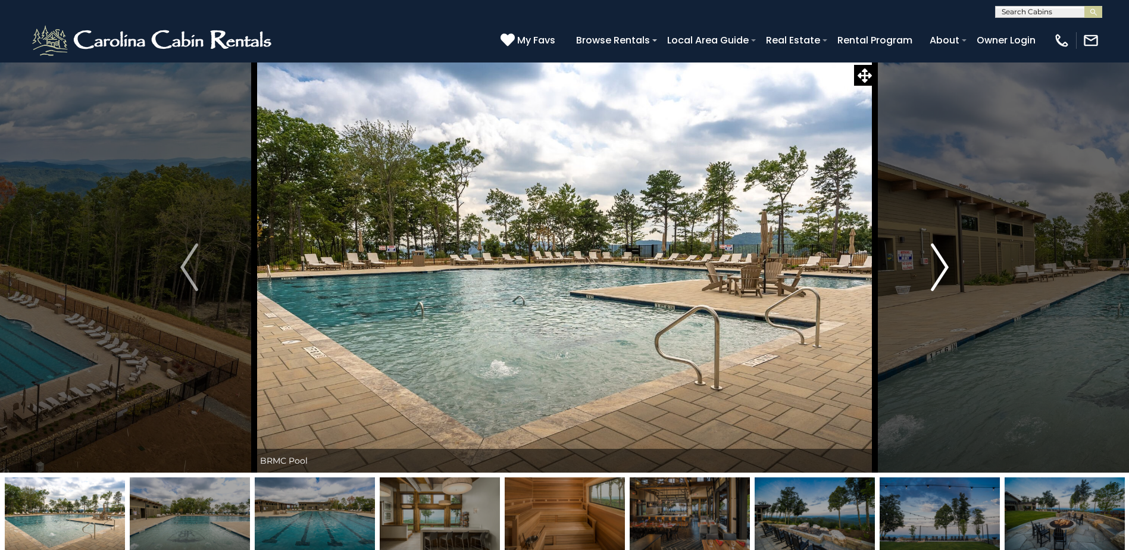
click at [943, 266] on img "Next" at bounding box center [939, 267] width 18 height 48
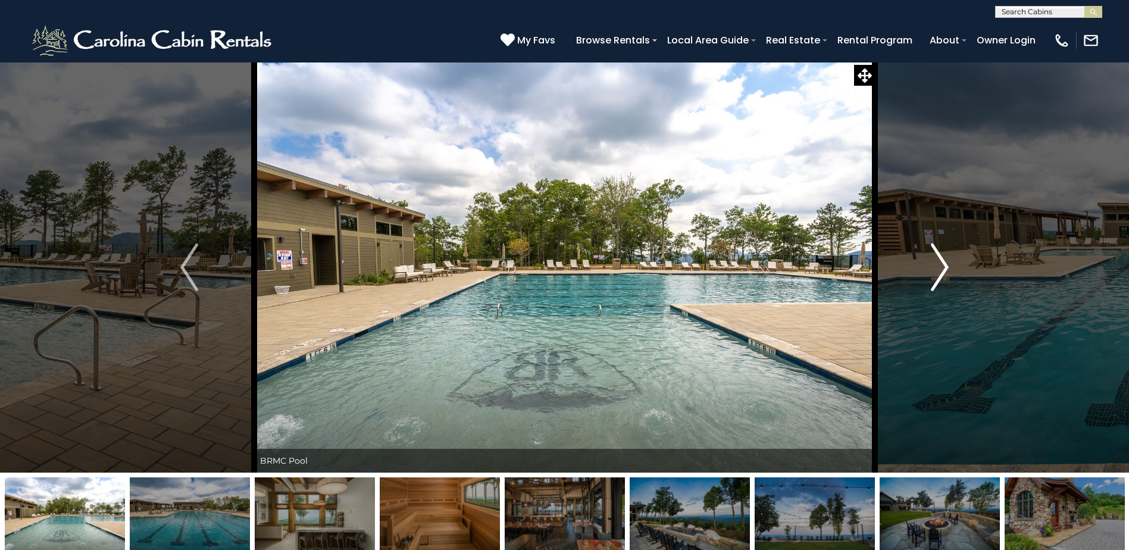
click at [943, 266] on img "Next" at bounding box center [939, 267] width 18 height 48
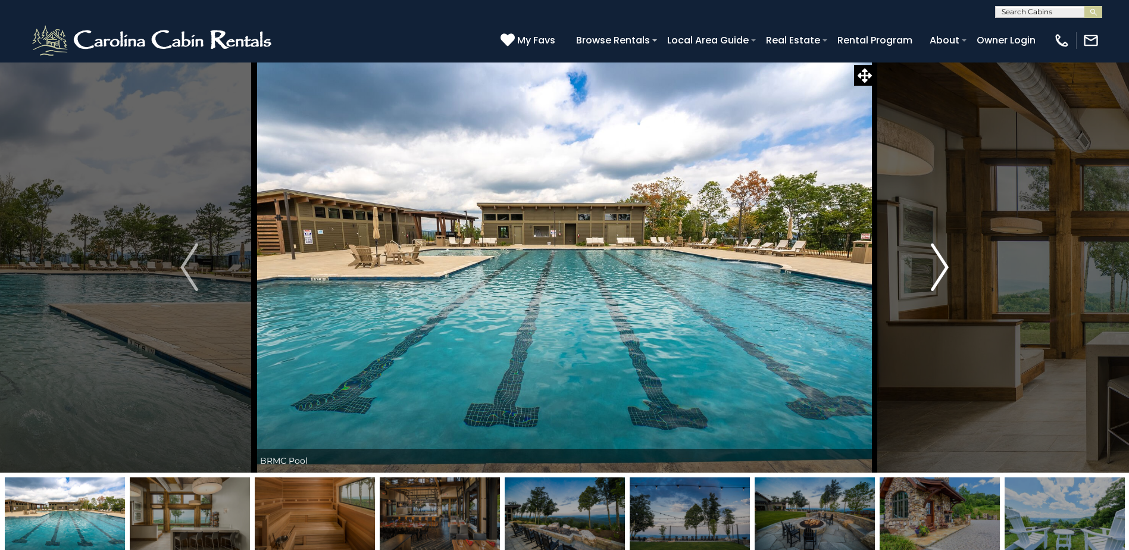
click at [943, 266] on img "Next" at bounding box center [939, 267] width 18 height 48
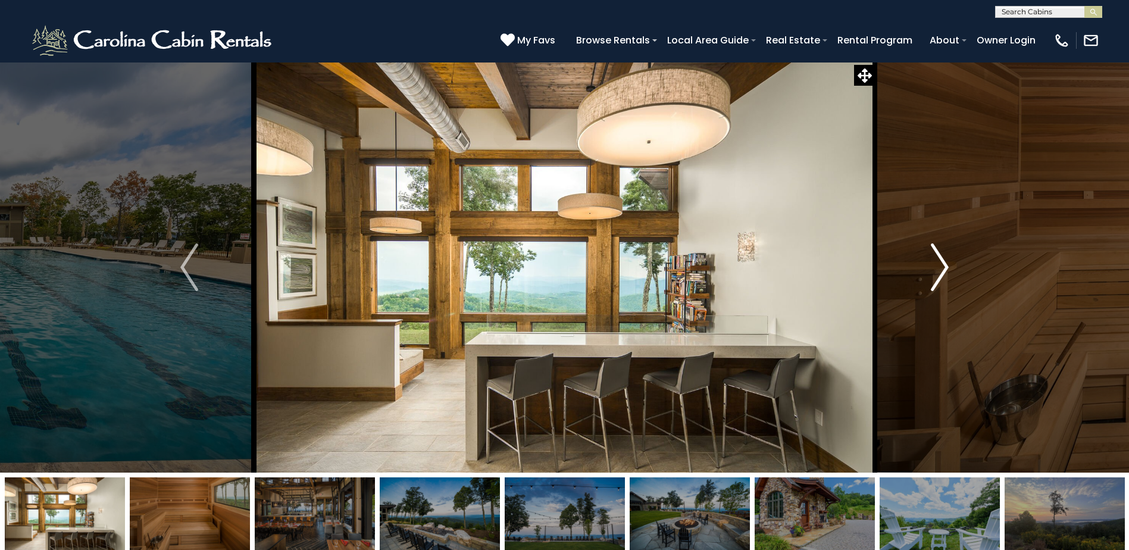
click at [943, 266] on img "Next" at bounding box center [939, 267] width 18 height 48
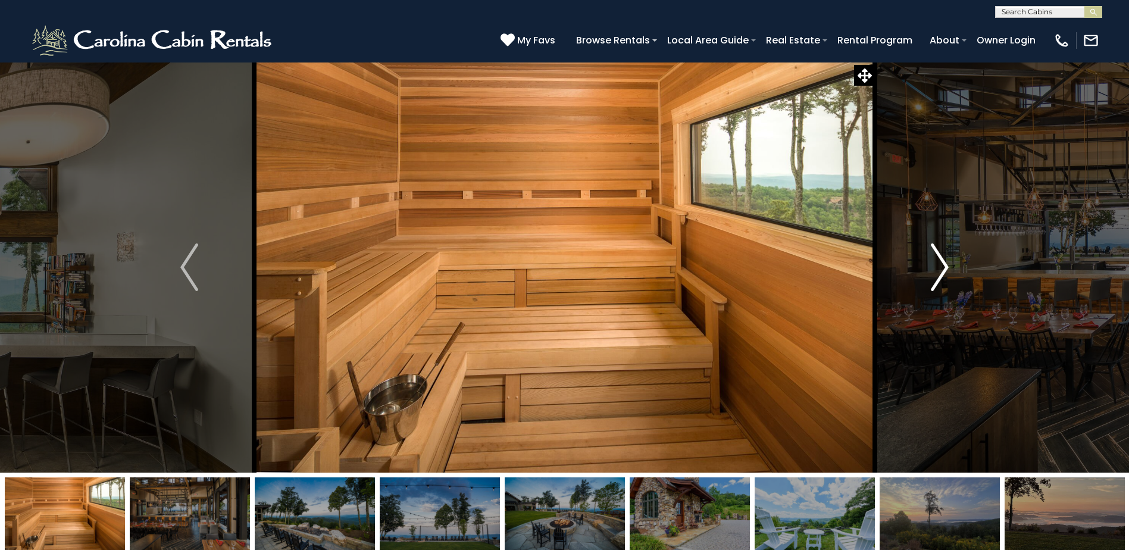
click at [943, 266] on img "Next" at bounding box center [939, 267] width 18 height 48
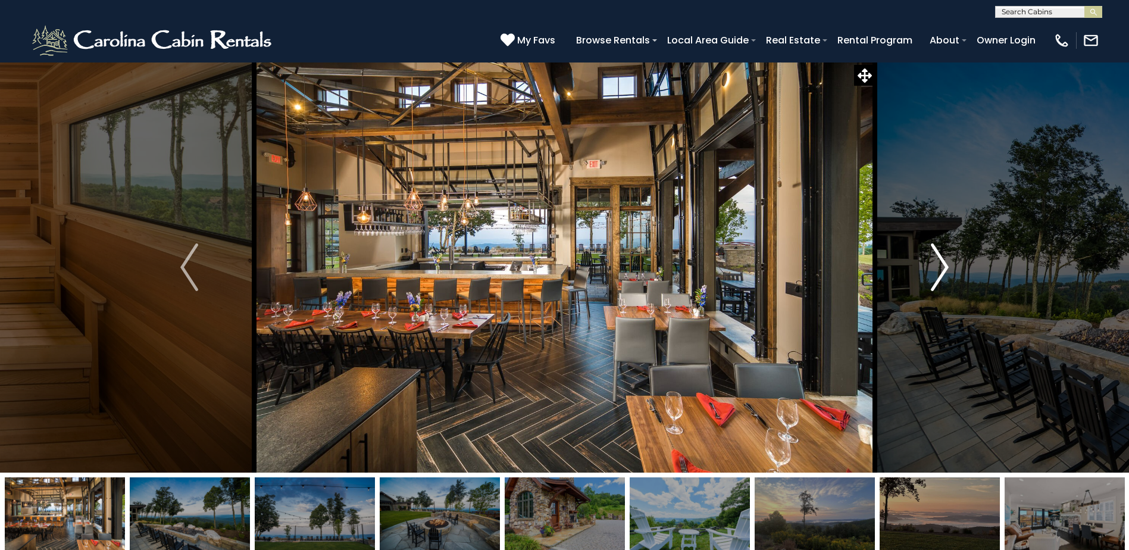
click at [943, 266] on img "Next" at bounding box center [939, 267] width 18 height 48
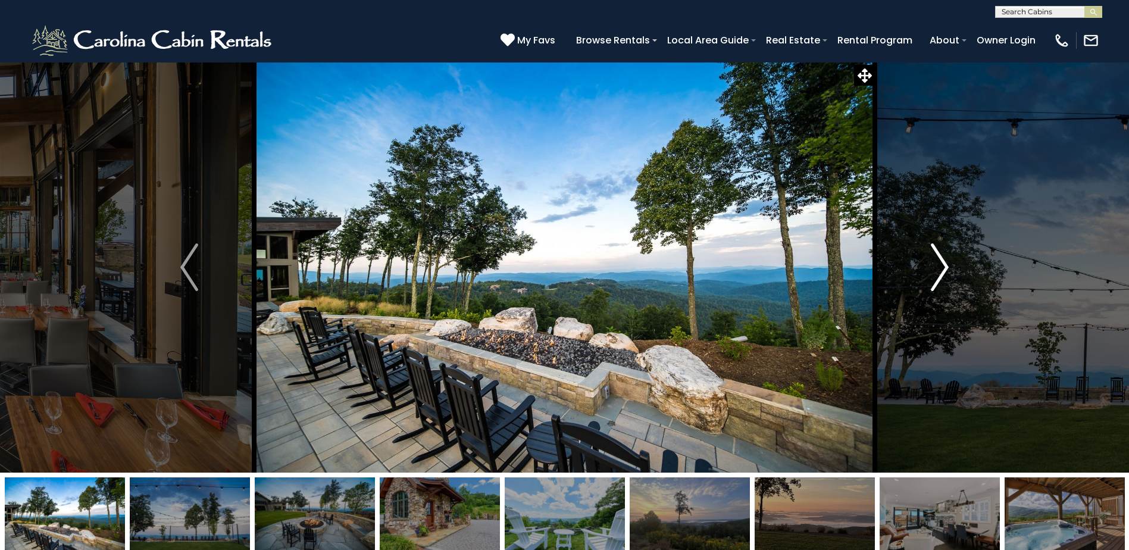
click at [943, 266] on img "Next" at bounding box center [939, 267] width 18 height 48
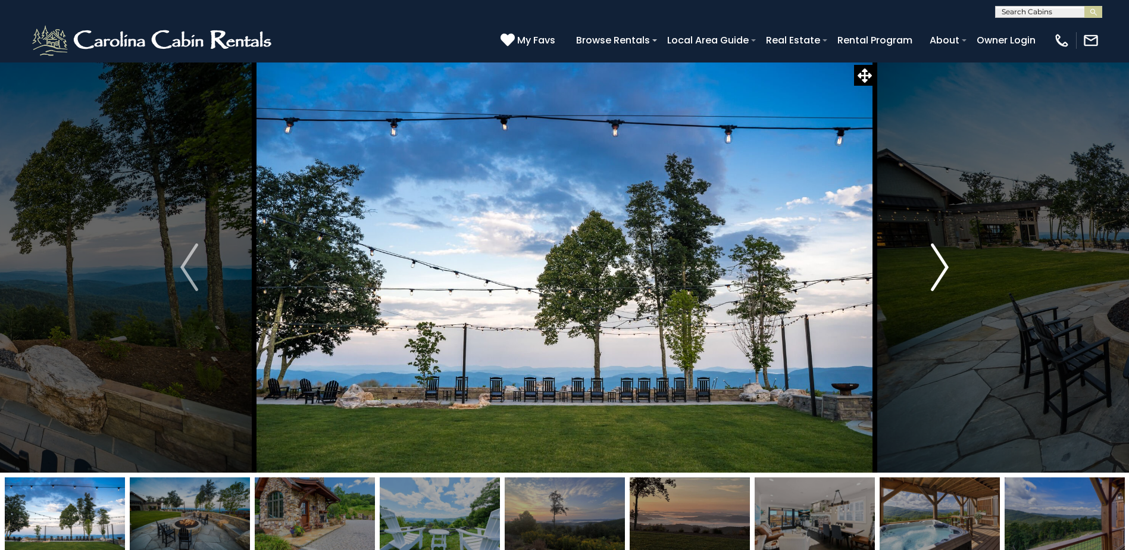
click at [943, 266] on img "Next" at bounding box center [939, 267] width 18 height 48
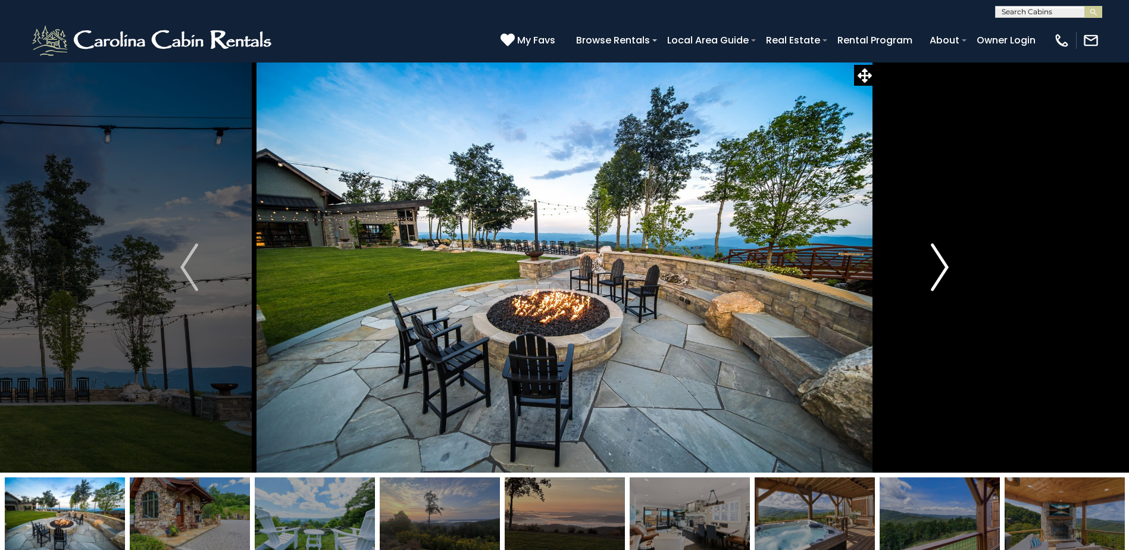
click at [943, 266] on img "Next" at bounding box center [939, 267] width 18 height 48
